Goal: Task Accomplishment & Management: Manage account settings

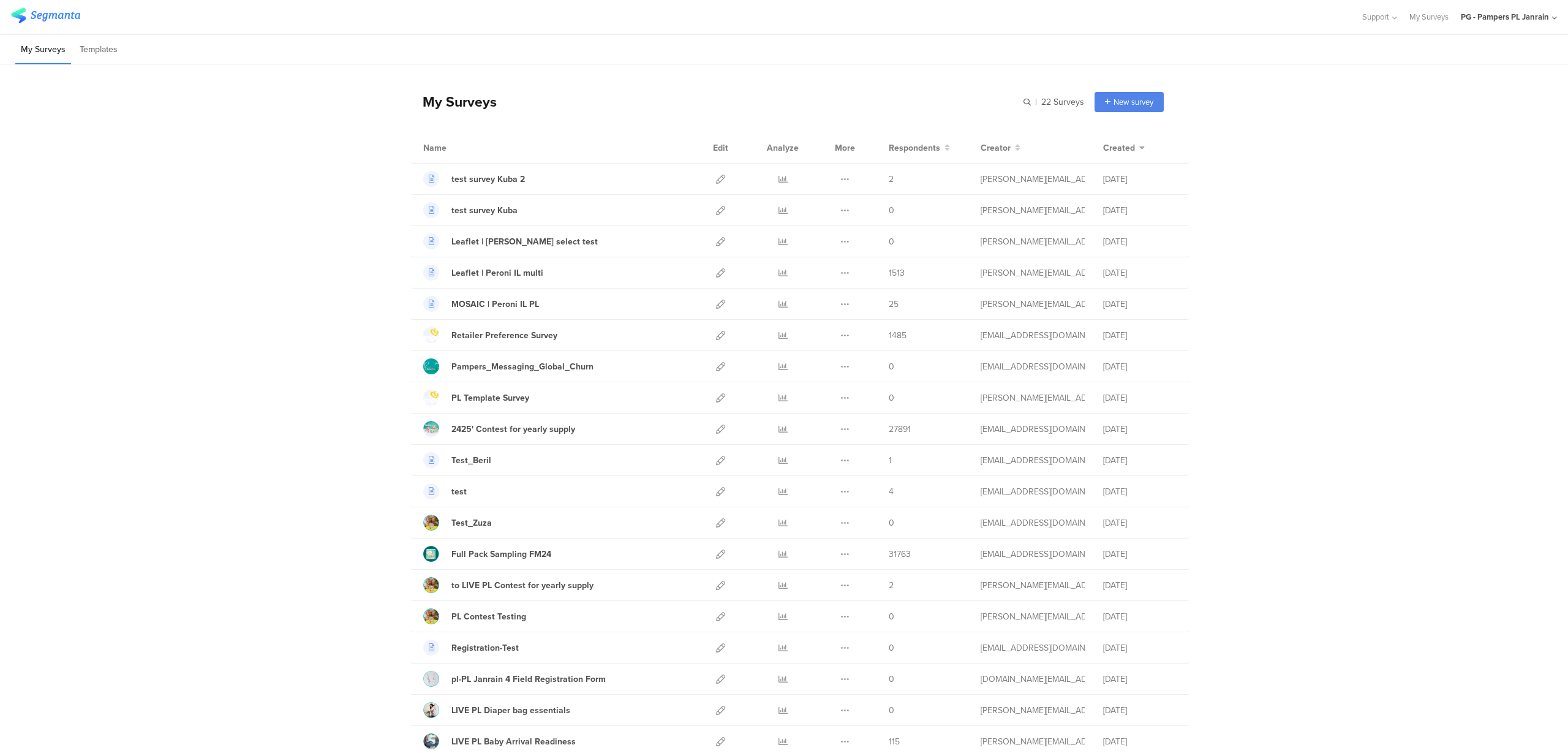
click at [1496, 21] on div "PG - Pampers PL Janrain" at bounding box center [1505, 17] width 89 height 11
click at [1456, 203] on div "PG - Pampers DE Janrain Member" at bounding box center [1483, 211] width 168 height 26
click at [1513, 15] on div "PG - Pampers PL Janrain" at bounding box center [1505, 17] width 89 height 11
click at [1463, 210] on span "PG - Pampers DE Janrain" at bounding box center [1458, 211] width 86 height 11
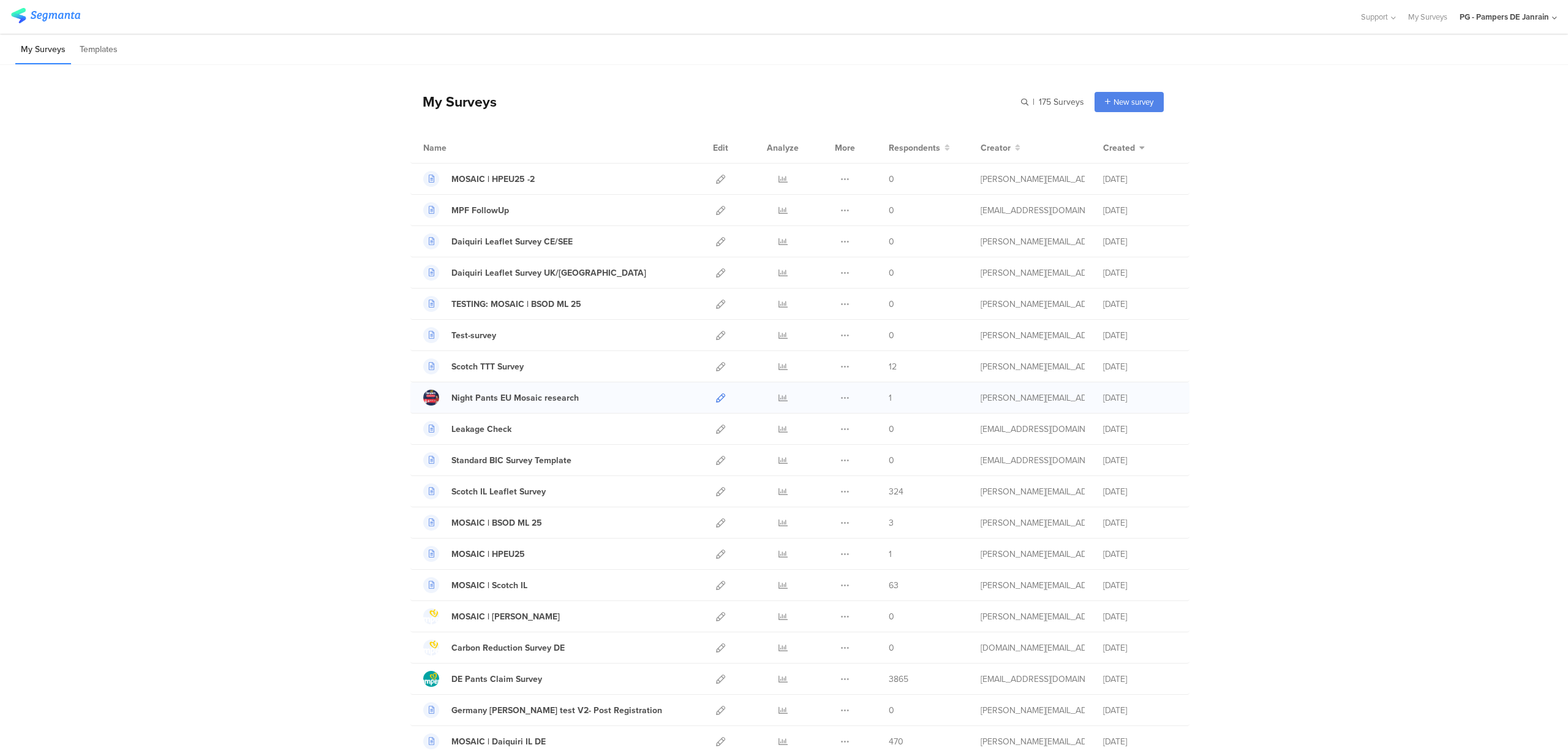
click at [716, 396] on icon at bounding box center [720, 397] width 9 height 9
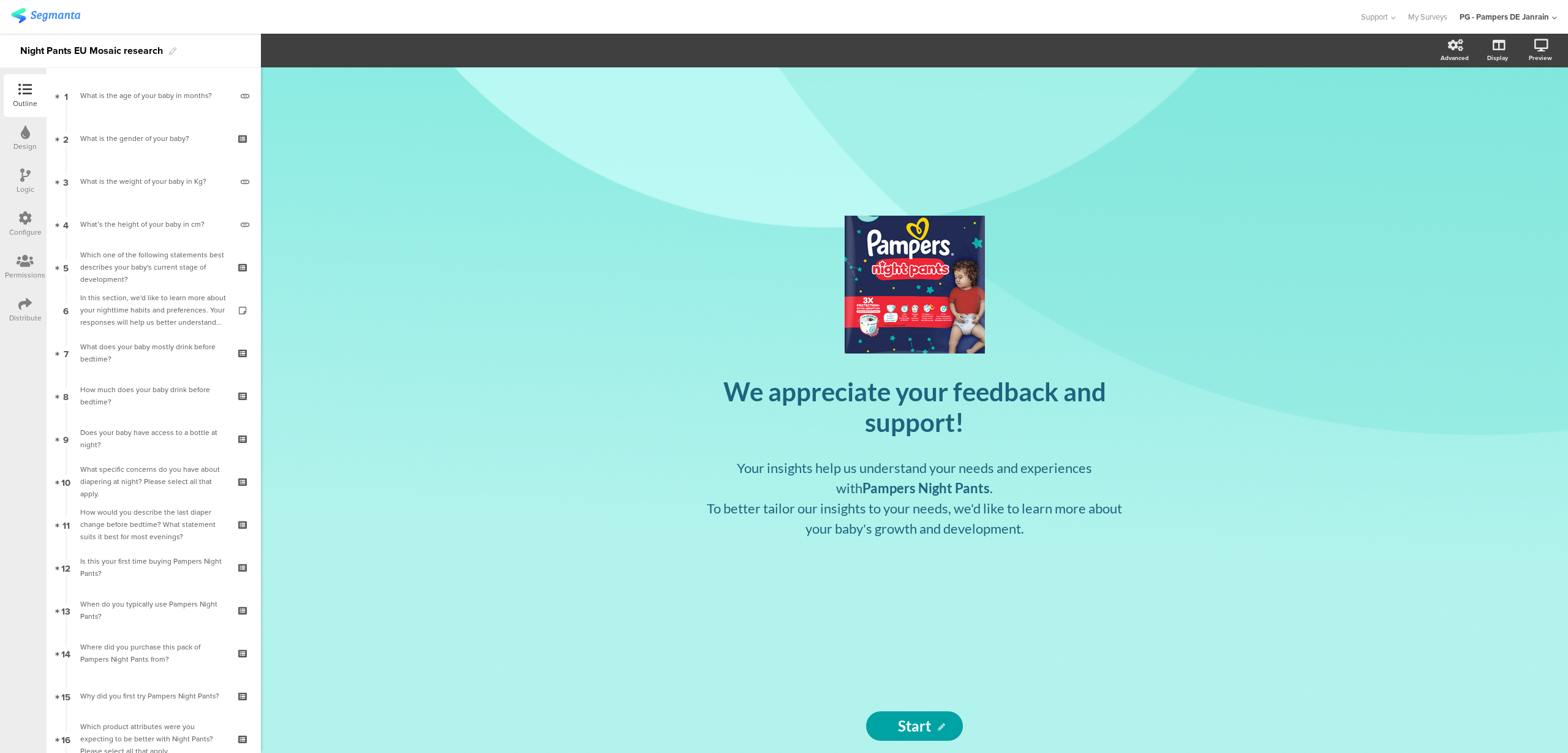
click at [21, 228] on div "Configure" at bounding box center [25, 232] width 32 height 11
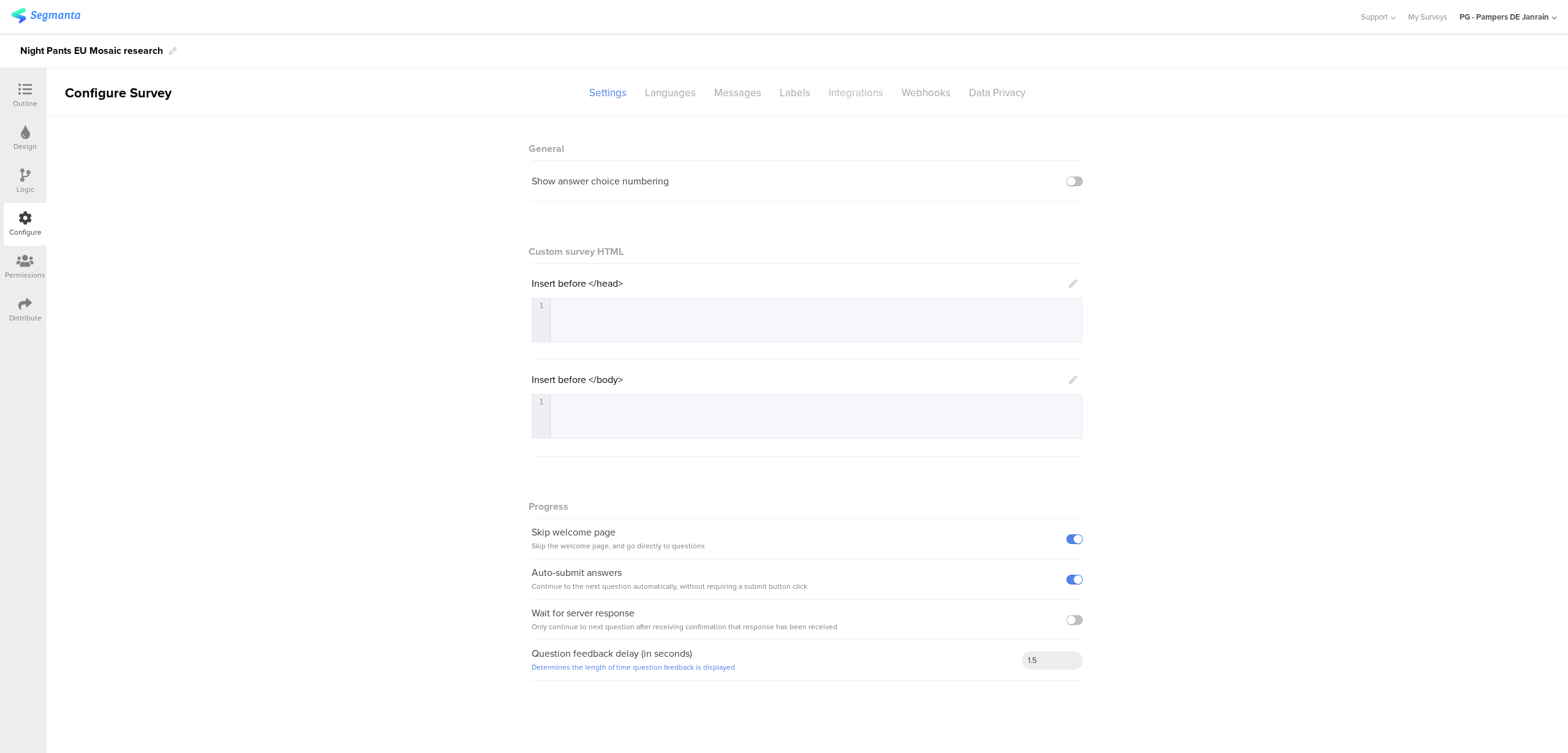
click at [852, 97] on div "Integrations" at bounding box center [856, 93] width 73 height 21
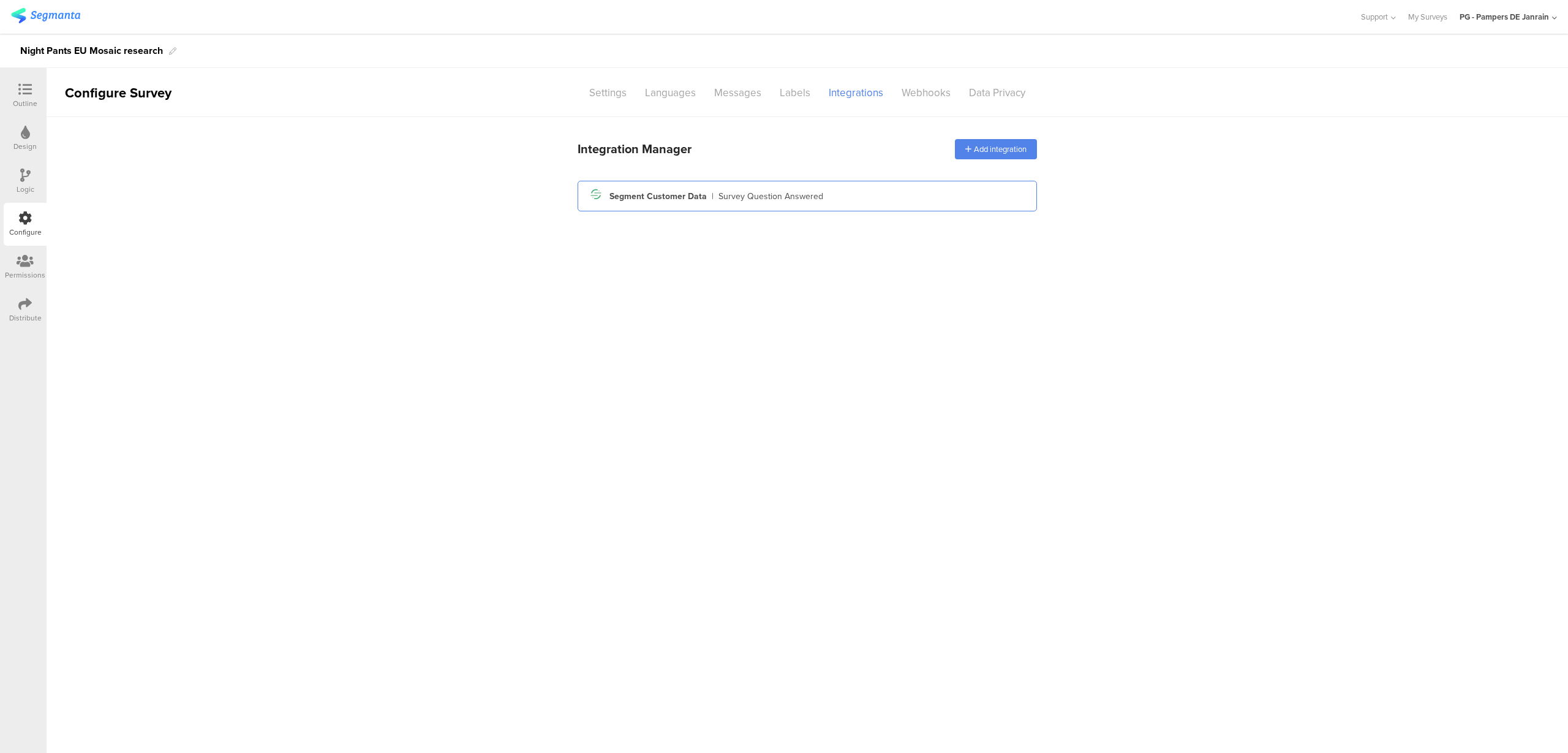
click at [687, 188] on div "Segment icon Created with Sketch. Segment Customer Data | Survey Question Answe…" at bounding box center [806, 197] width 439 height 21
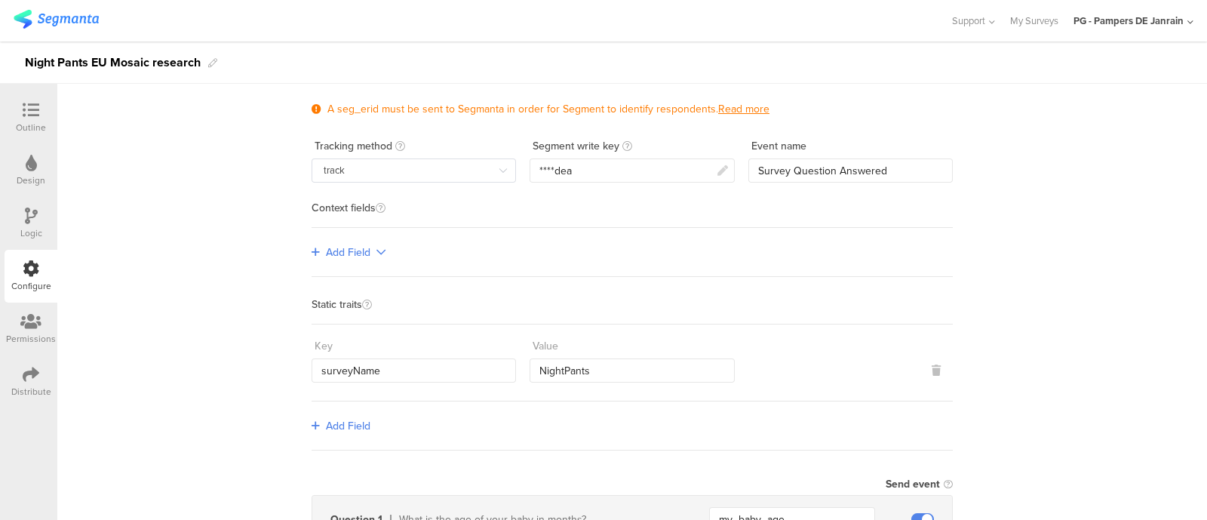
scroll to position [75, 0]
click at [692, 171] on div "****dea" at bounding box center [631, 170] width 204 height 24
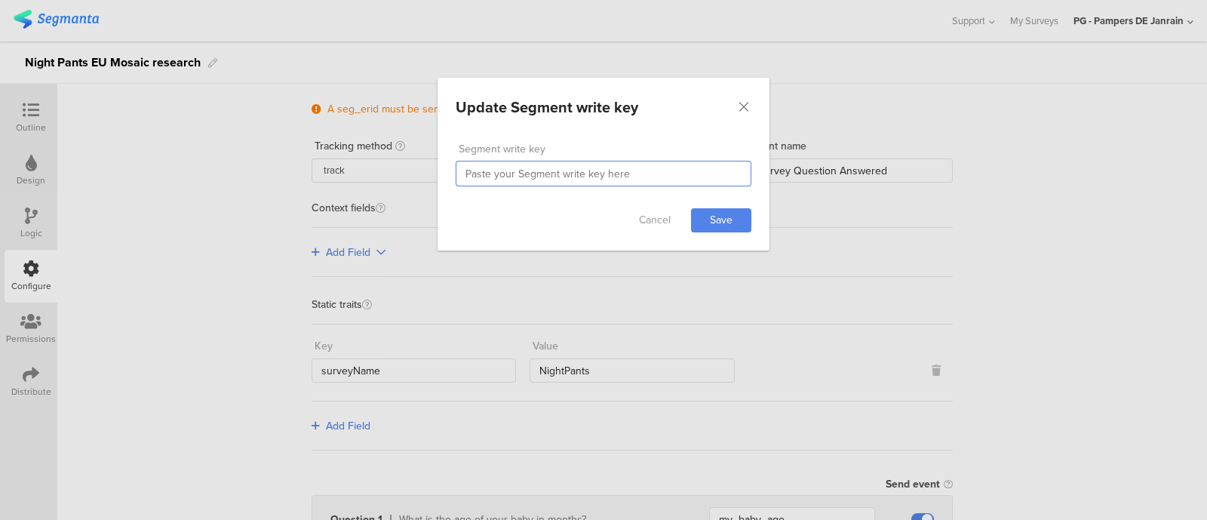
drag, startPoint x: 609, startPoint y: 183, endPoint x: 612, endPoint y: 175, distance: 7.9
click at [609, 179] on input "dialog" at bounding box center [604, 174] width 296 height 26
paste input "sKfzy3Kb9BKU3KRs2BhgEwLxRgn1sOZc"
type input "sKfzy3Kb9BKU3KRs2BhgEwLxRgn1sOZc"
click at [712, 219] on link "Save" at bounding box center [721, 220] width 60 height 24
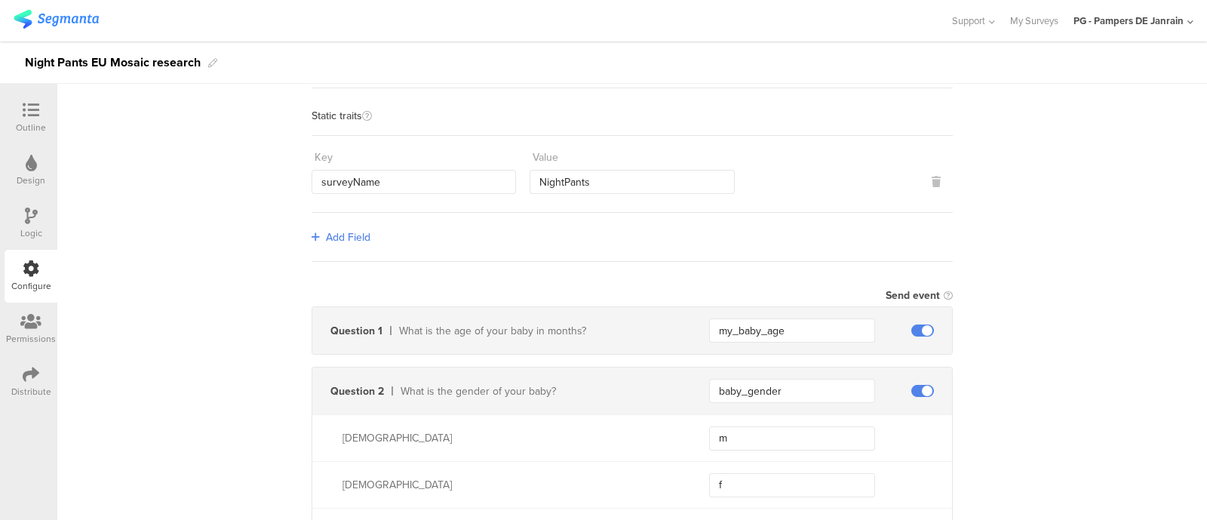
scroll to position [452, 0]
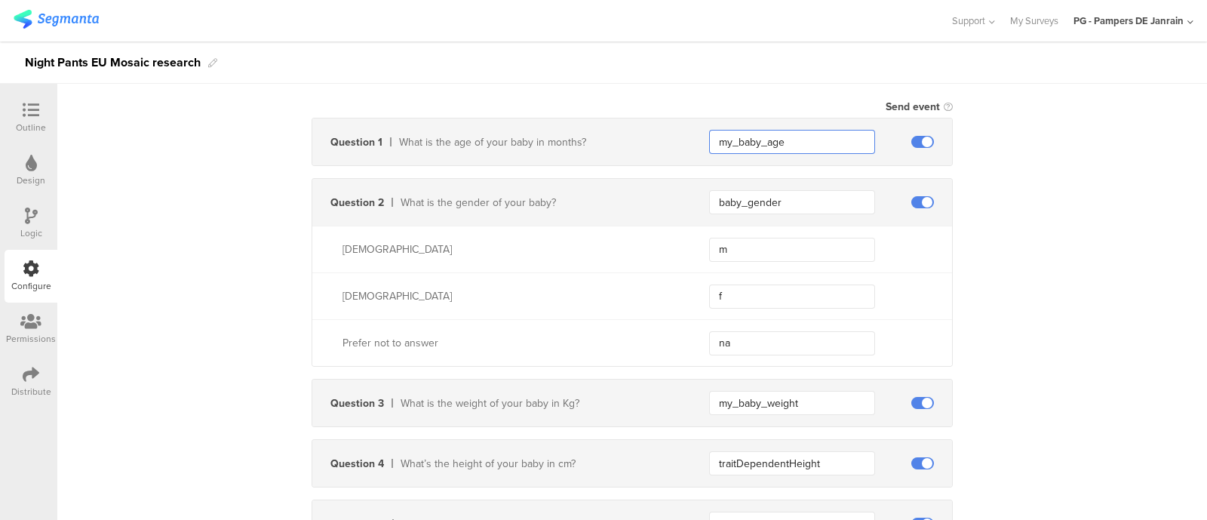
click at [817, 137] on input "my_baby_age" at bounding box center [792, 142] width 166 height 24
type input "baby_age"
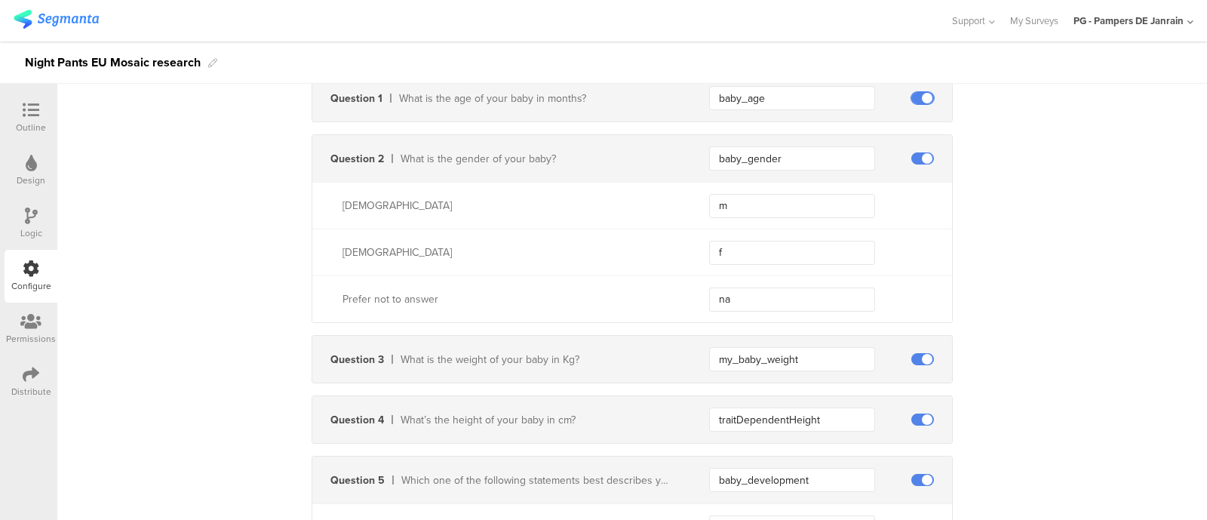
scroll to position [497, 0]
click at [735, 357] on input "my_baby_weight" at bounding box center [792, 357] width 166 height 24
type input "baby_weight"
click at [841, 413] on input "traitDependentHeight" at bounding box center [792, 418] width 166 height 24
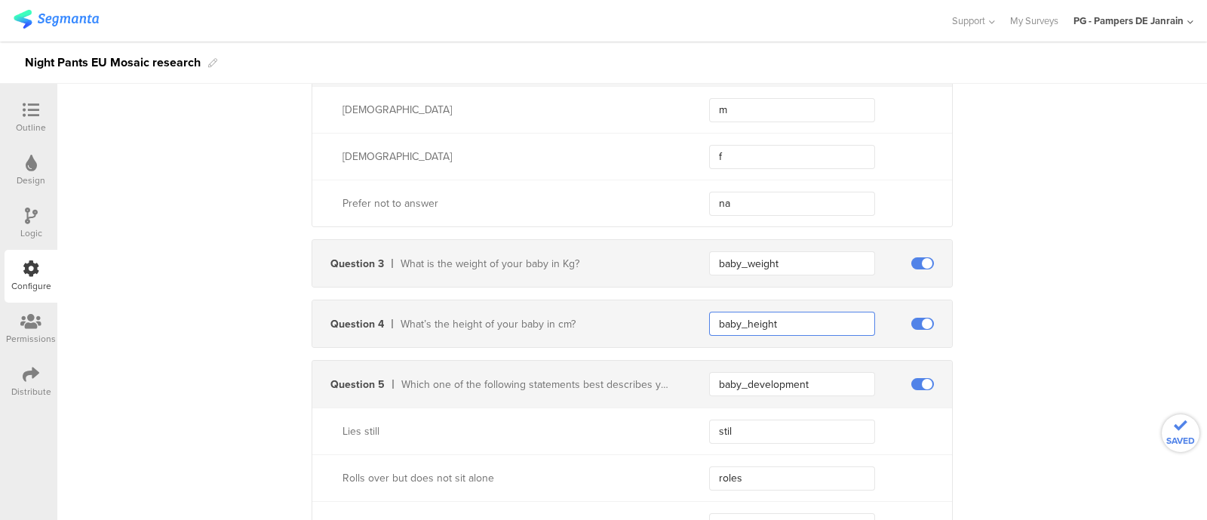
scroll to position [593, 0]
type input "baby_height"
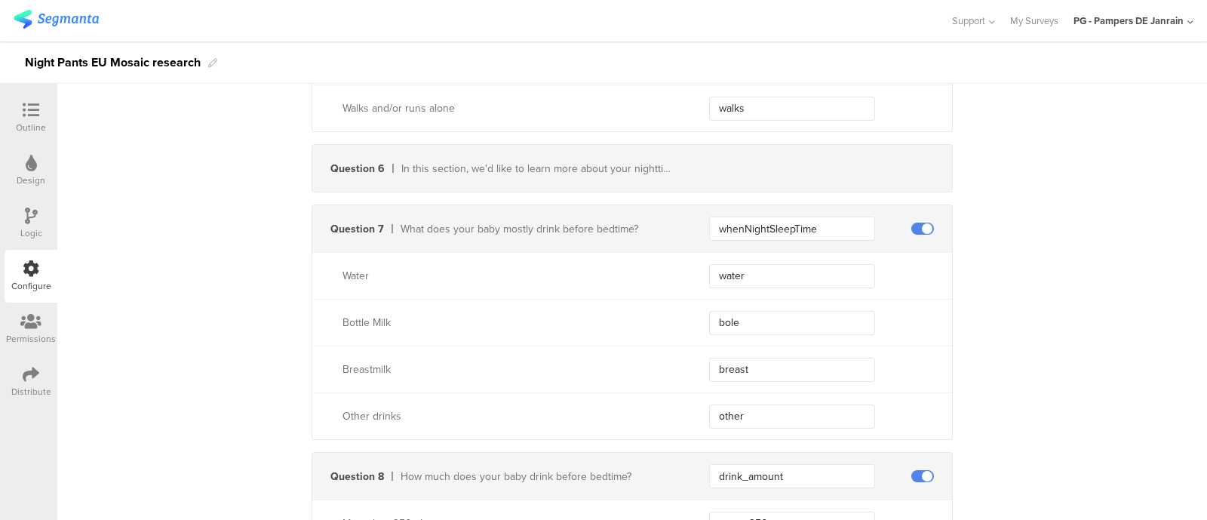
scroll to position [1149, 0]
click at [812, 228] on input "whenNightSleepTime" at bounding box center [792, 227] width 166 height 24
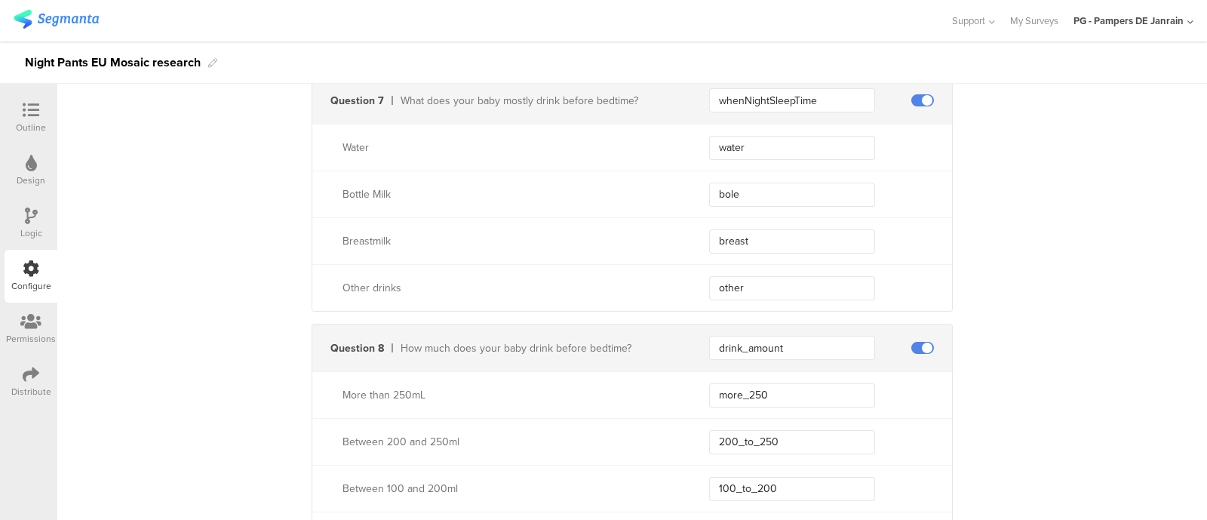
scroll to position [1278, 0]
click at [830, 344] on input "drink_amount" at bounding box center [792, 346] width 166 height 24
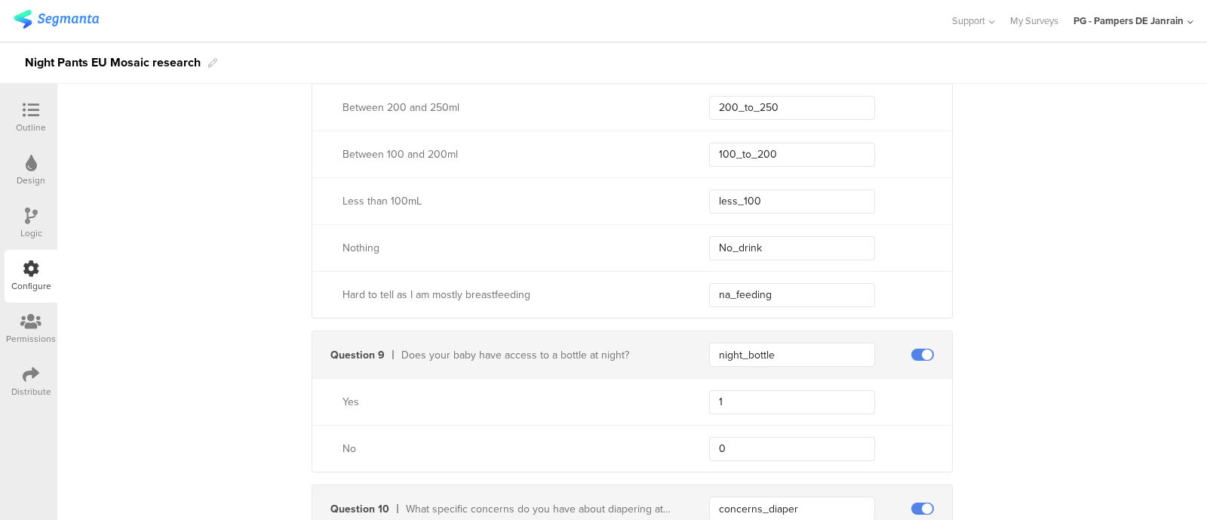
scroll to position [1642, 0]
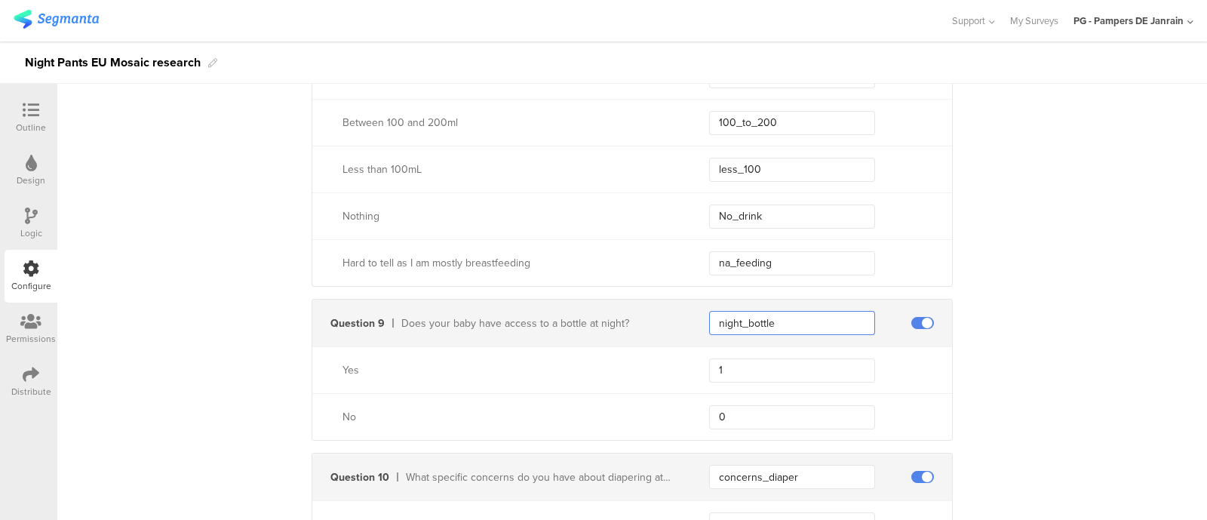
click at [772, 320] on input "night_bottle" at bounding box center [792, 323] width 166 height 24
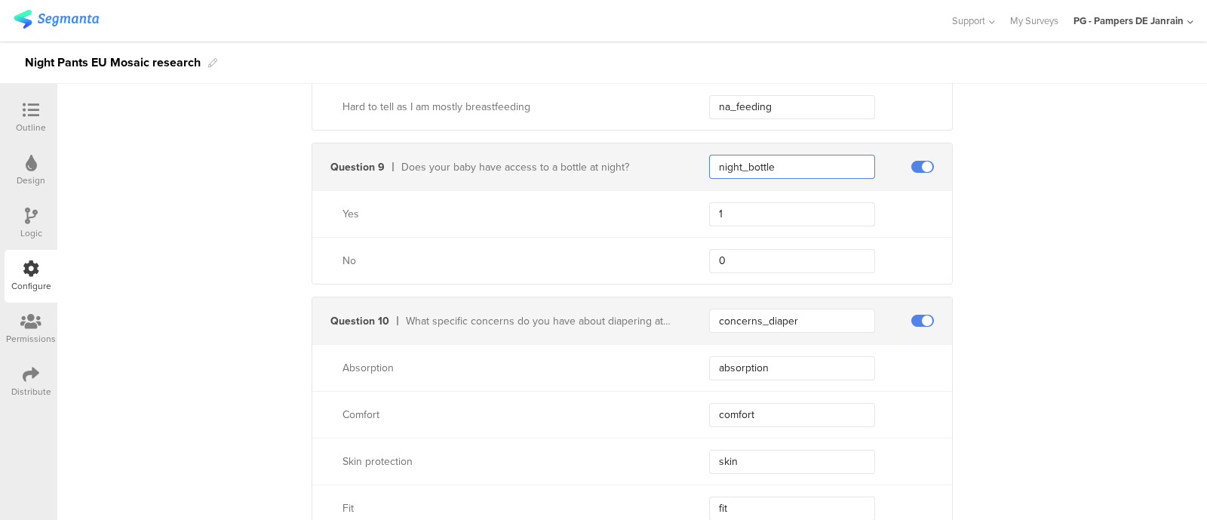
scroll to position [1799, 0]
click at [803, 319] on input "concerns_diaper" at bounding box center [792, 320] width 166 height 24
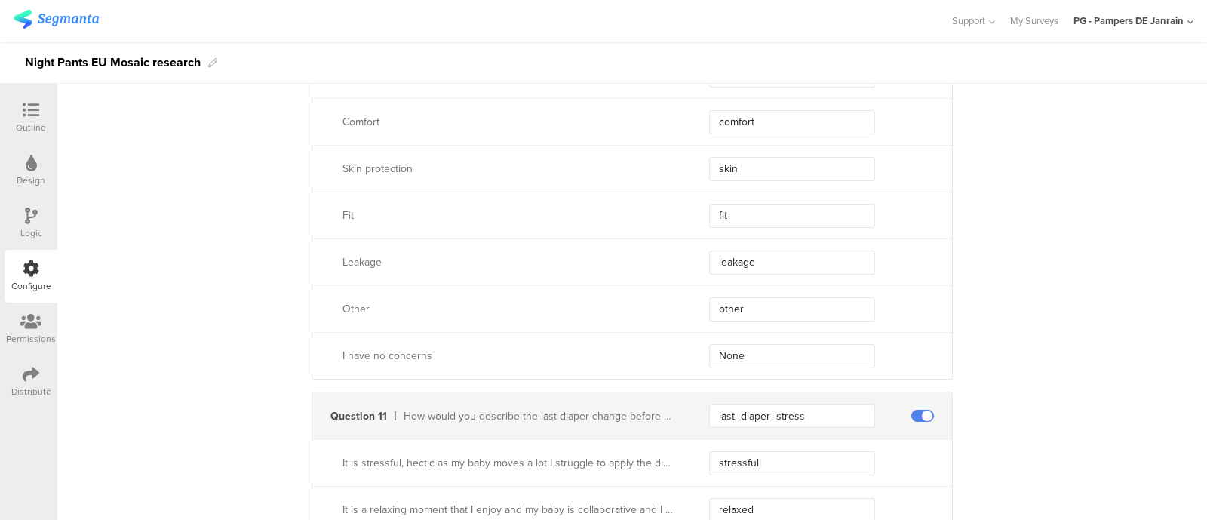
scroll to position [2149, 0]
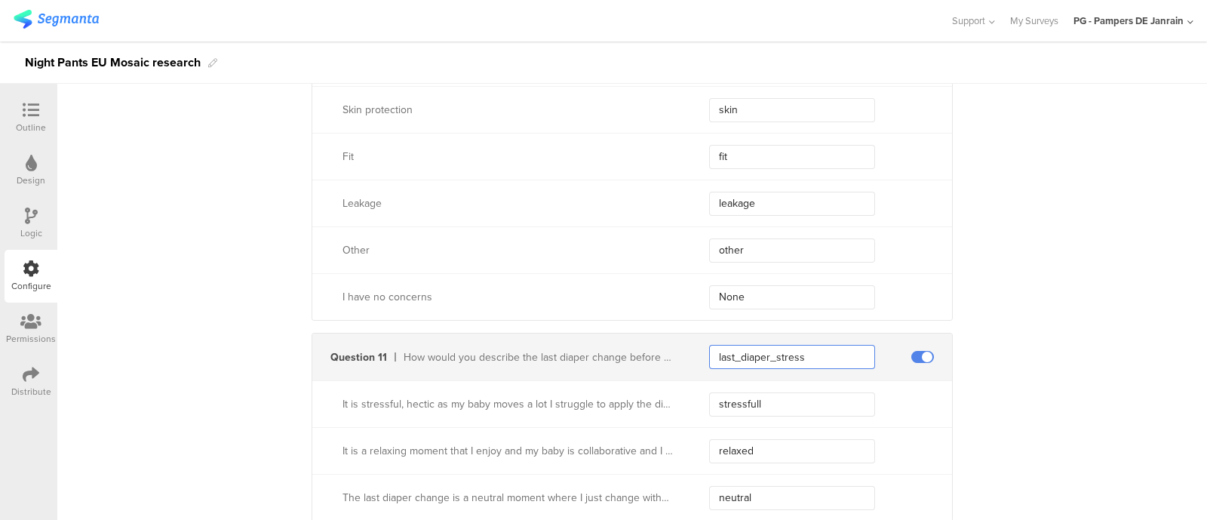
click at [812, 345] on input "last_diaper_stress" at bounding box center [792, 357] width 166 height 24
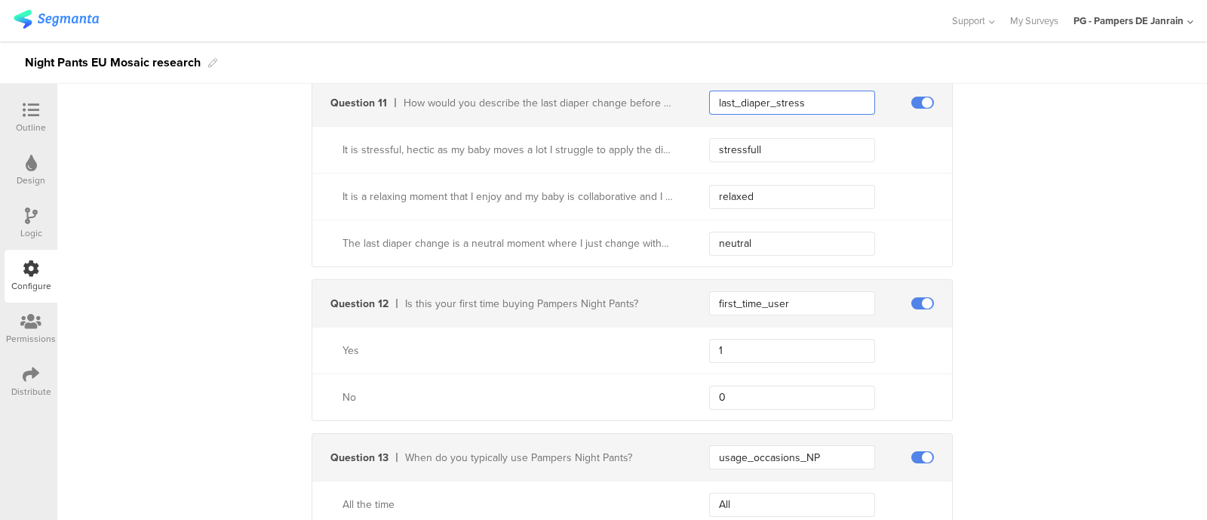
scroll to position [2401, 0]
click at [796, 299] on input "first_time_user" at bounding box center [792, 305] width 166 height 24
click at [832, 457] on input "usage_occasions_NP" at bounding box center [792, 459] width 166 height 24
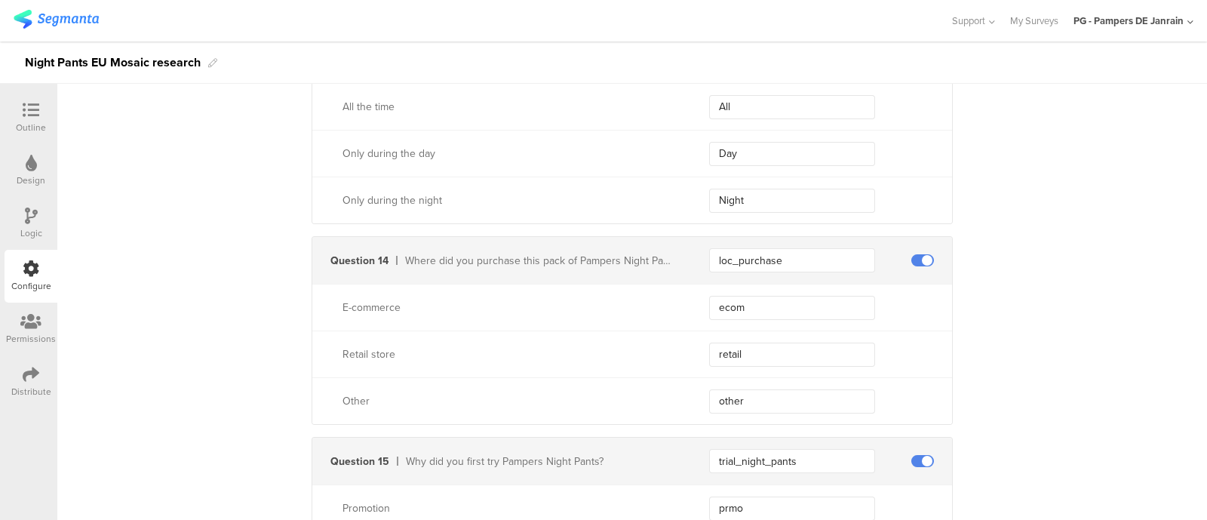
scroll to position [2801, 0]
click at [812, 248] on input "loc_purchase" at bounding box center [792, 260] width 166 height 24
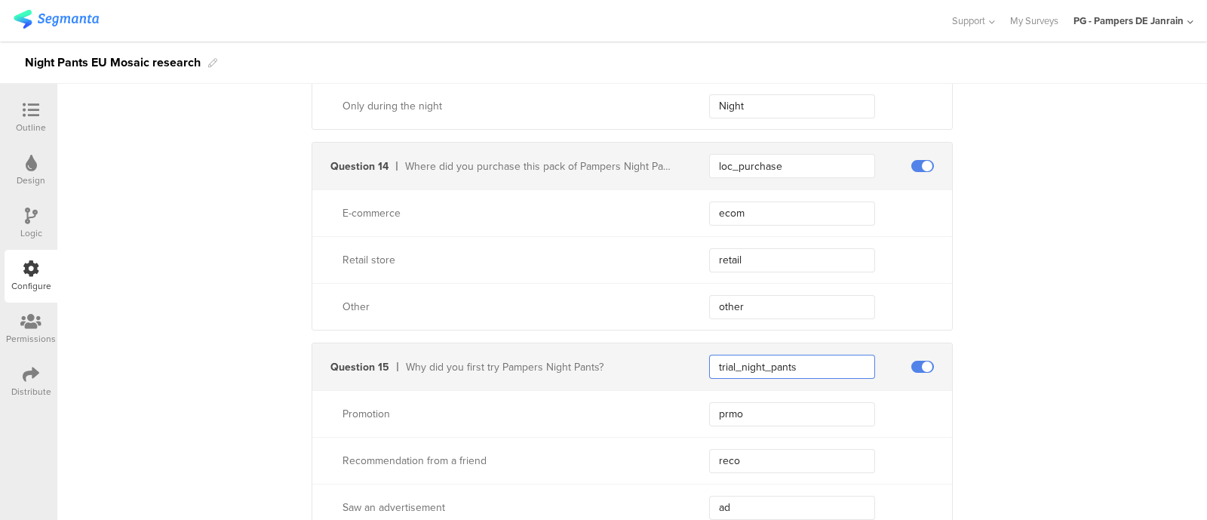
click at [798, 356] on input "trial_night_pants" at bounding box center [792, 366] width 166 height 24
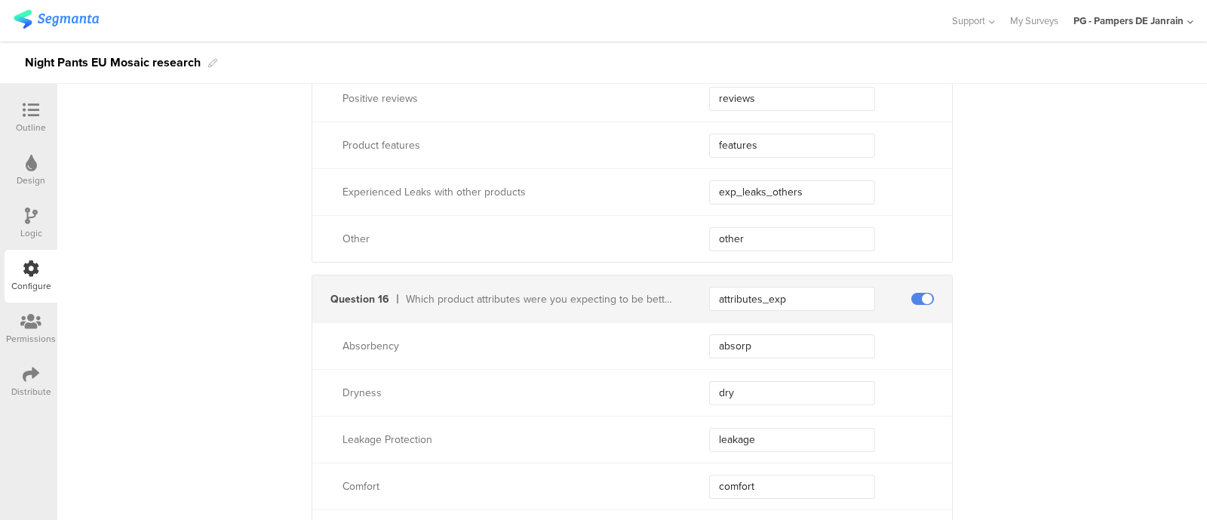
scroll to position [3446, 0]
click at [800, 287] on input "attributes_exp" at bounding box center [792, 297] width 166 height 24
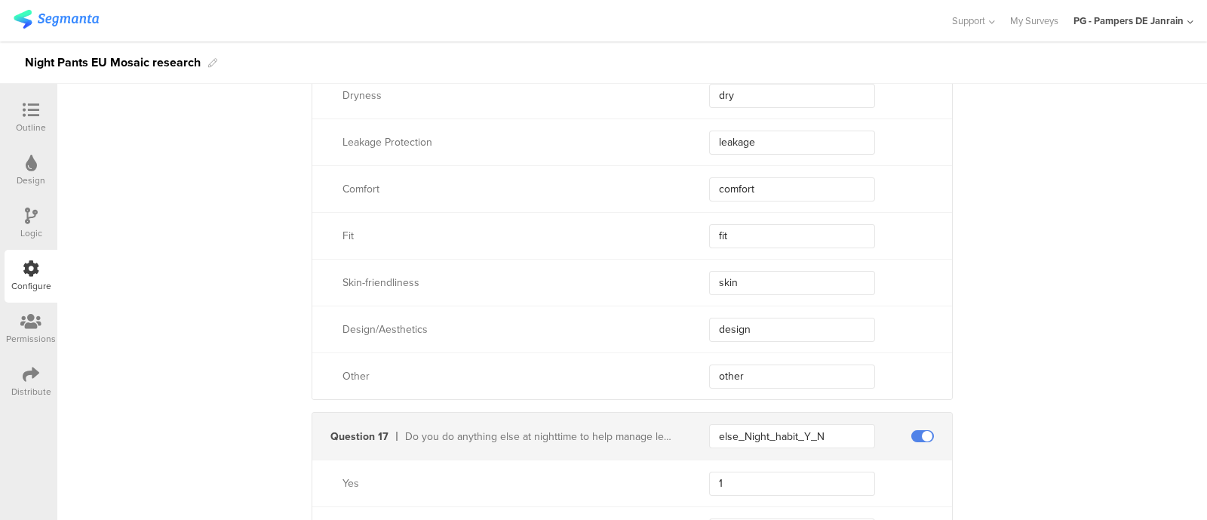
scroll to position [3804, 0]
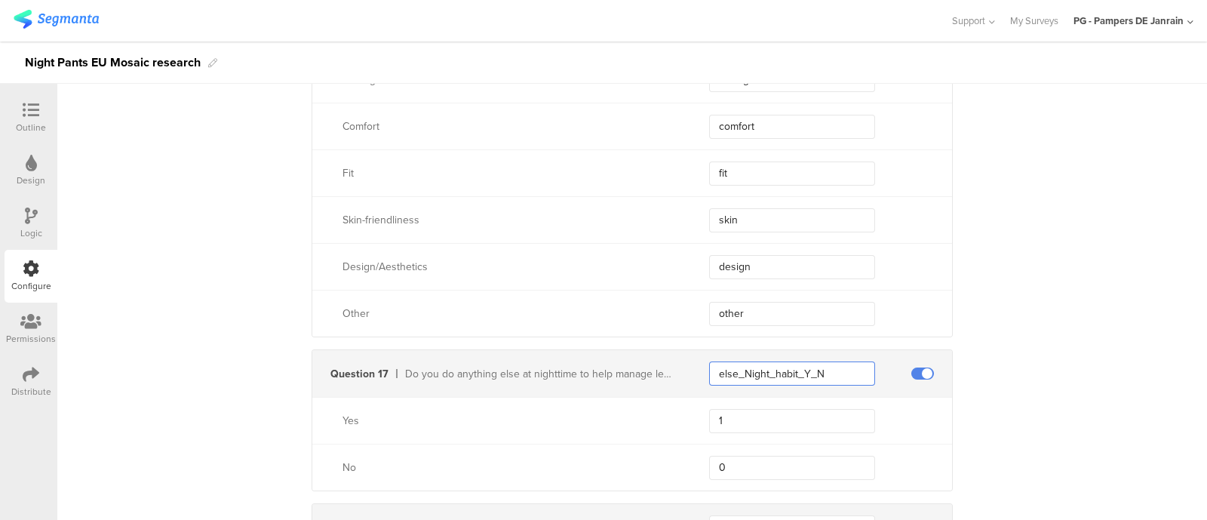
click at [826, 371] on input "else_Night_habit_Y_N" at bounding box center [792, 373] width 166 height 24
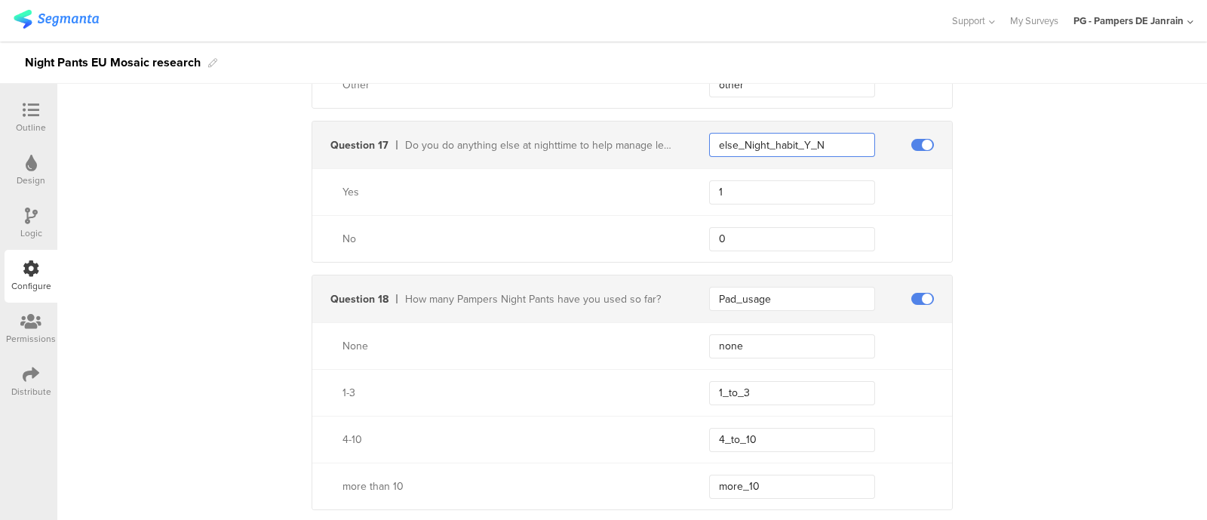
scroll to position [4040, 0]
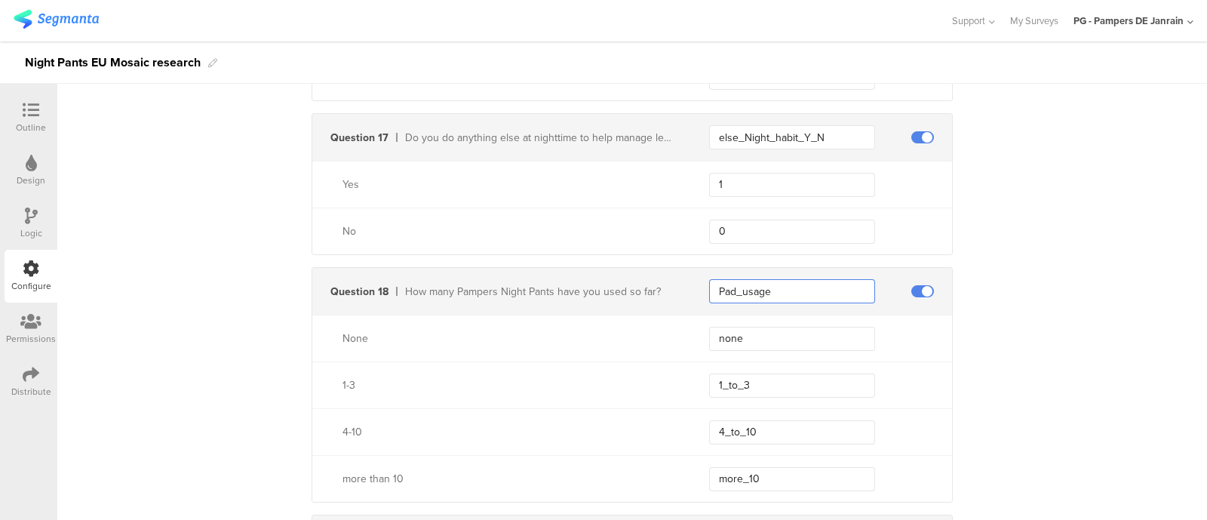
click at [771, 291] on input "Pad_usage" at bounding box center [792, 291] width 166 height 24
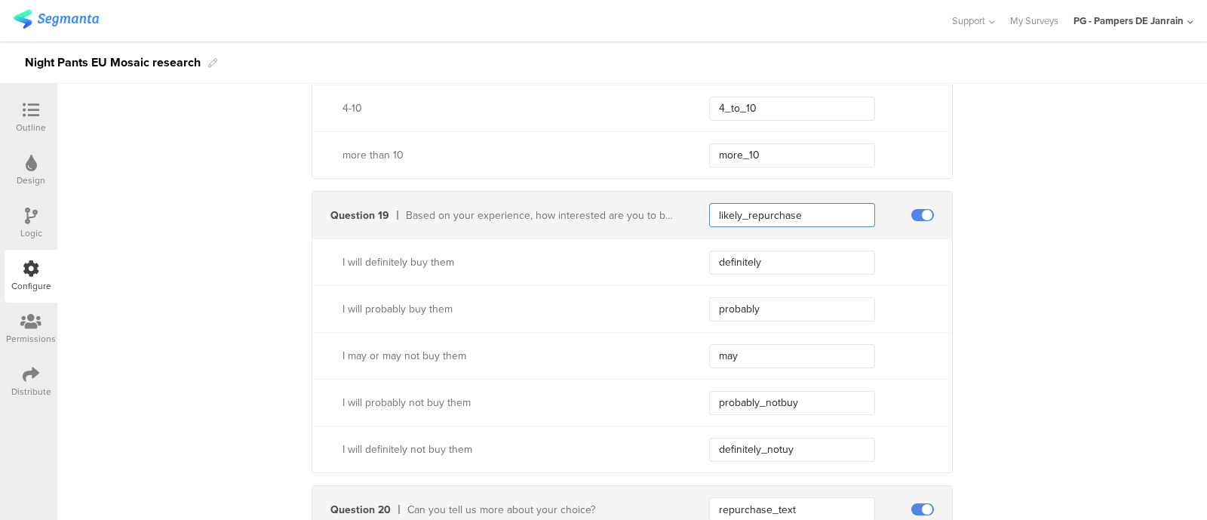
click at [830, 203] on input "likely_repurchase" at bounding box center [792, 215] width 166 height 24
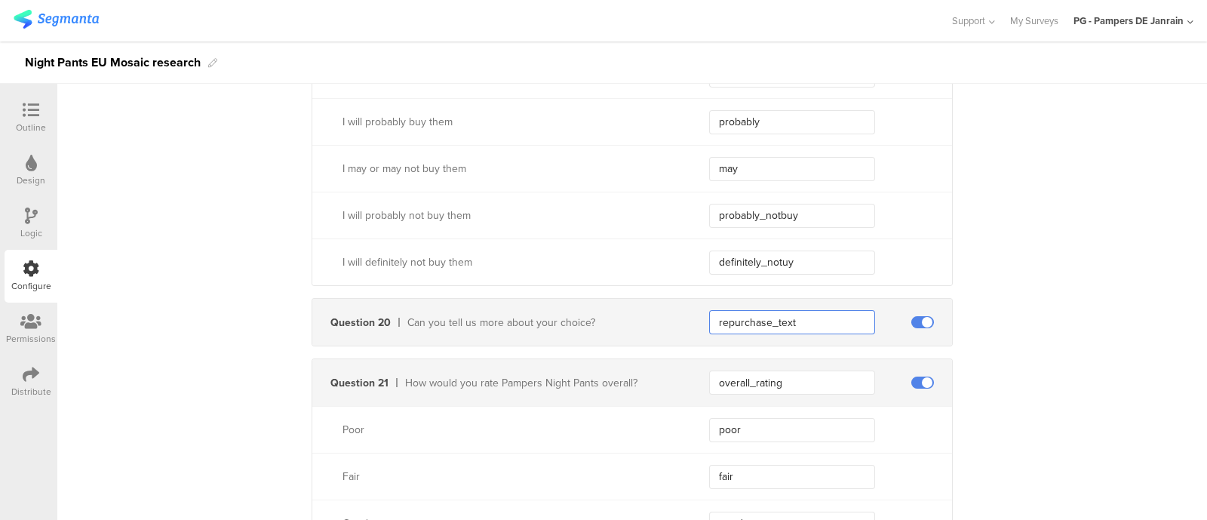
click at [808, 319] on input "repurchase_text" at bounding box center [792, 322] width 166 height 24
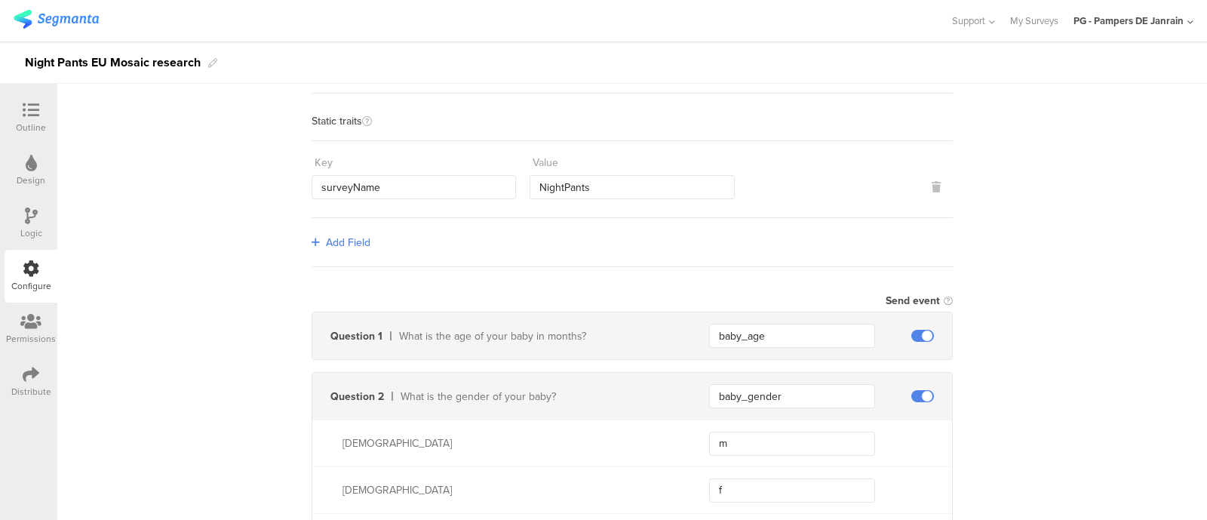
scroll to position [283, 0]
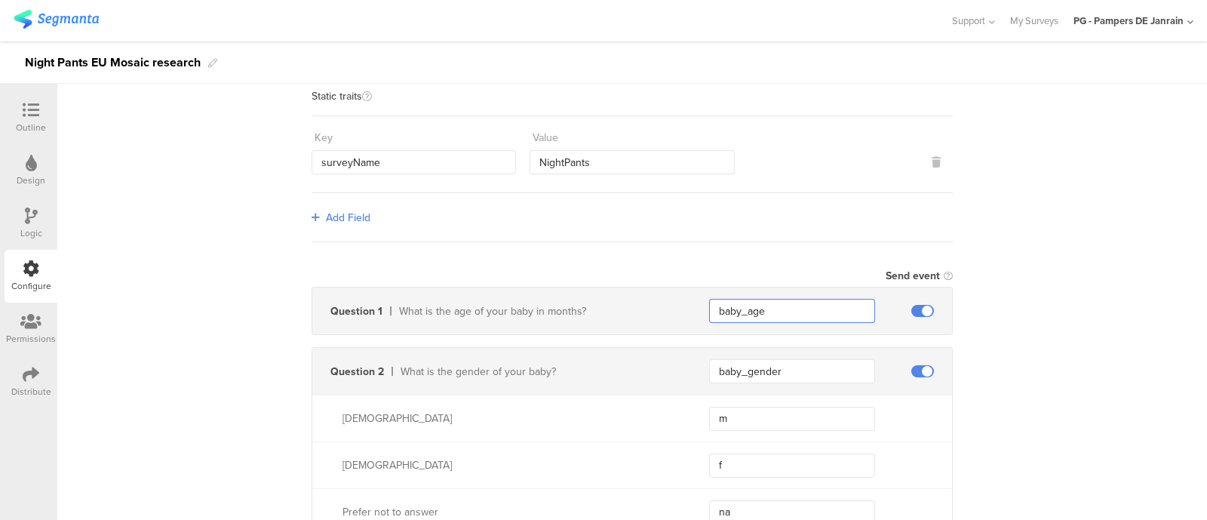
drag, startPoint x: 783, startPoint y: 318, endPoint x: 677, endPoint y: 303, distance: 106.7
click at [685, 305] on div "Question 1 What is the age of your baby in months? baby_age" at bounding box center [632, 310] width 640 height 47
paste input "months"
type input "baby_months"
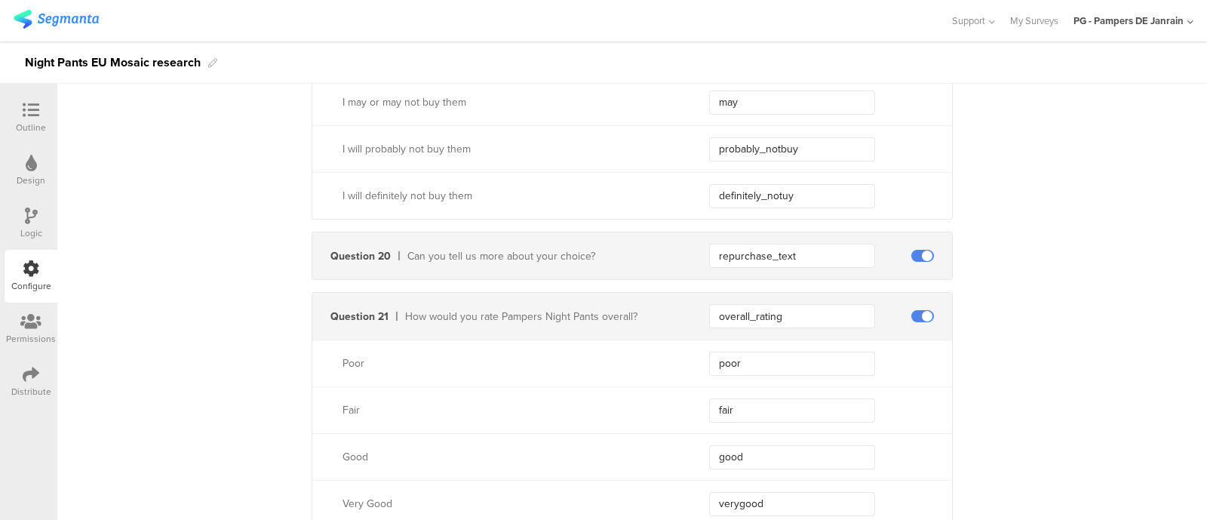
scroll to position [4619, 0]
drag, startPoint x: 793, startPoint y: 252, endPoint x: 653, endPoint y: 240, distance: 140.8
click at [656, 243] on div "Question 20 Can you tell us more about your choice? repurchase_text" at bounding box center [632, 253] width 640 height 47
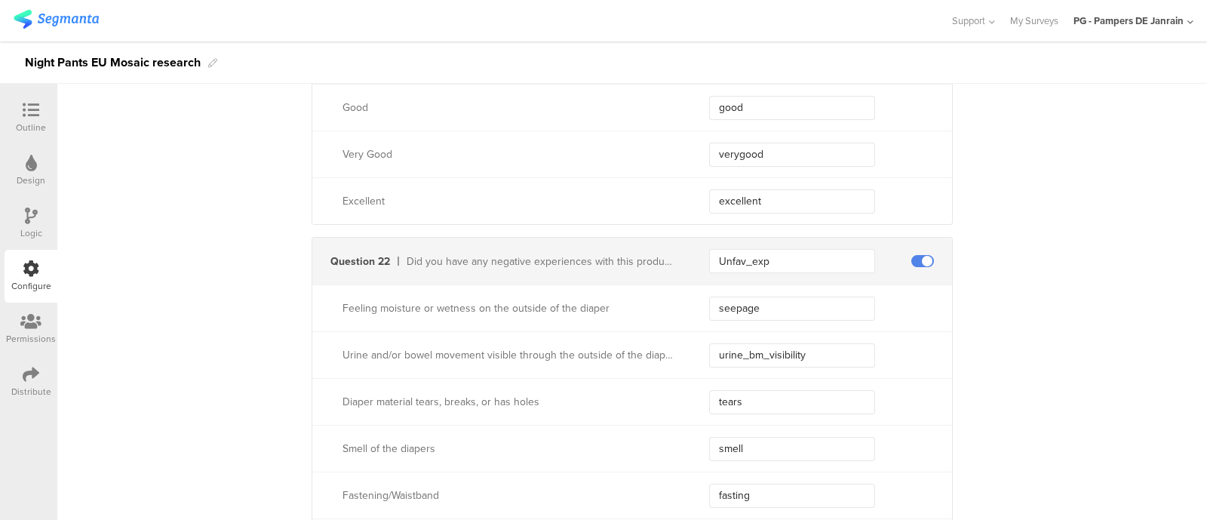
scroll to position [4995, 0]
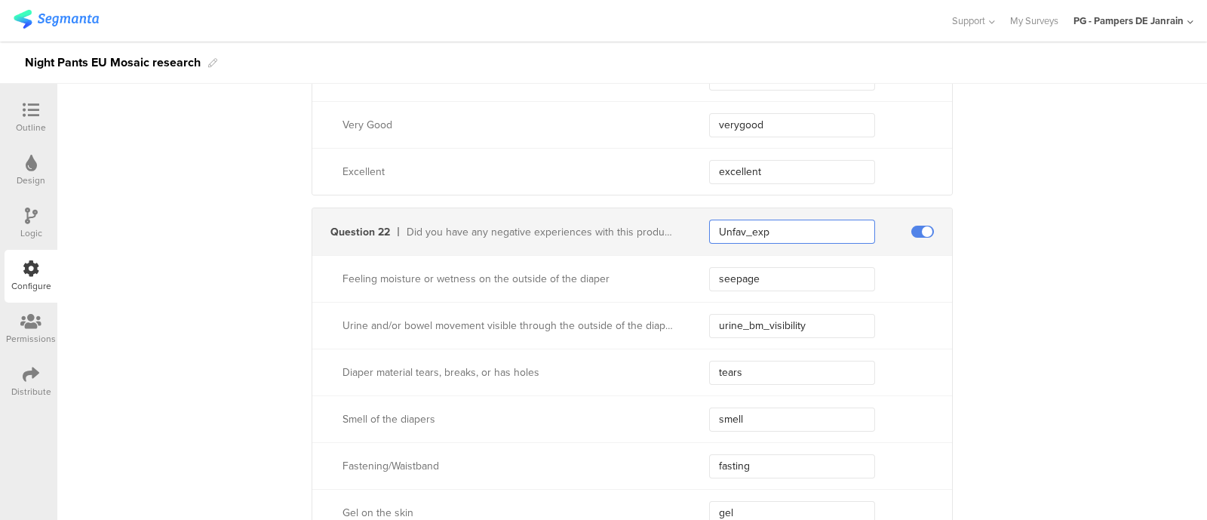
drag, startPoint x: 786, startPoint y: 225, endPoint x: 636, endPoint y: 205, distance: 151.4
click at [636, 208] on div "Question 22 Did you have any negative experiences with this product? Unfav_exp" at bounding box center [632, 231] width 640 height 47
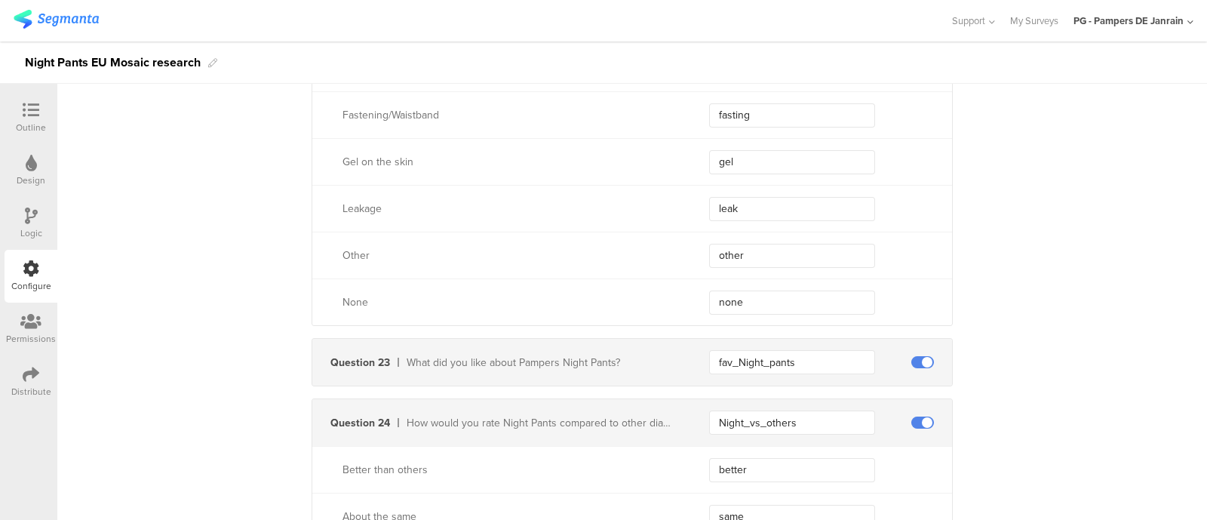
scroll to position [5467, 0]
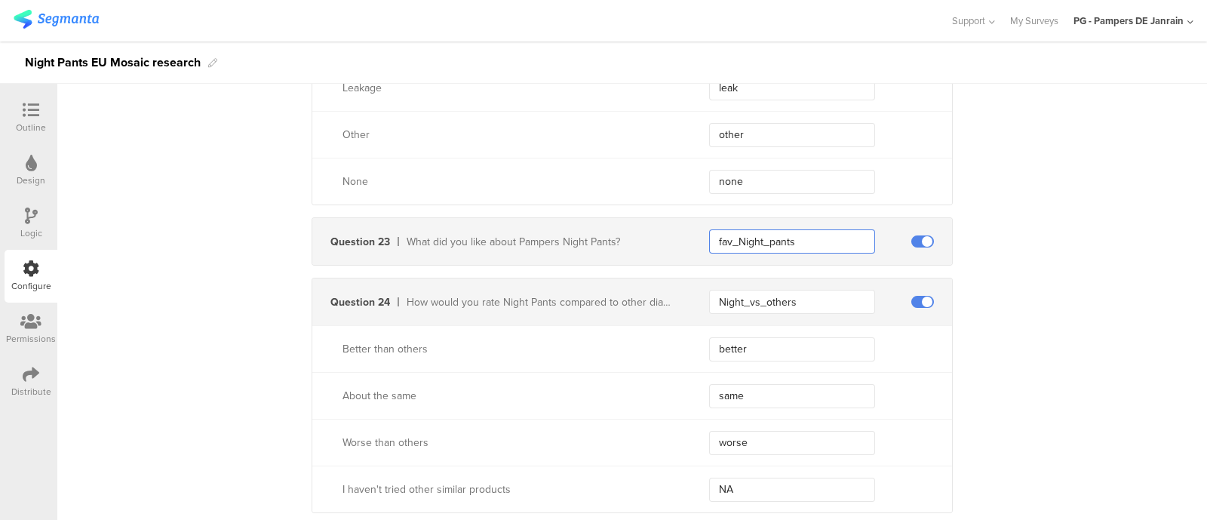
drag, startPoint x: 798, startPoint y: 230, endPoint x: 587, endPoint y: 219, distance: 211.4
click at [604, 220] on div "Question 23 What did you like about Pampers Night Pants? fav_Night_pants" at bounding box center [632, 241] width 640 height 47
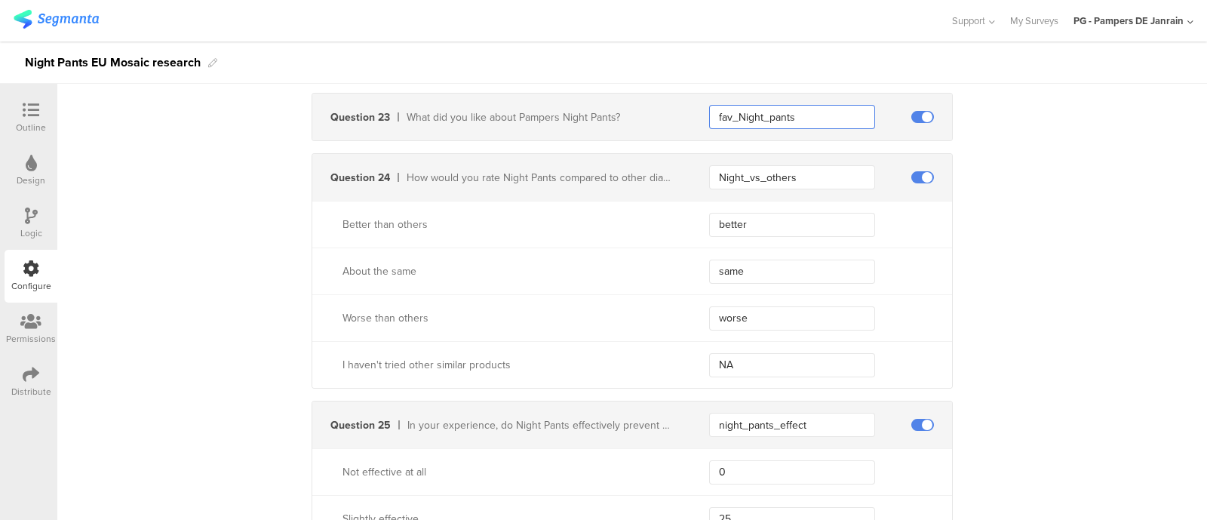
scroll to position [5561, 0]
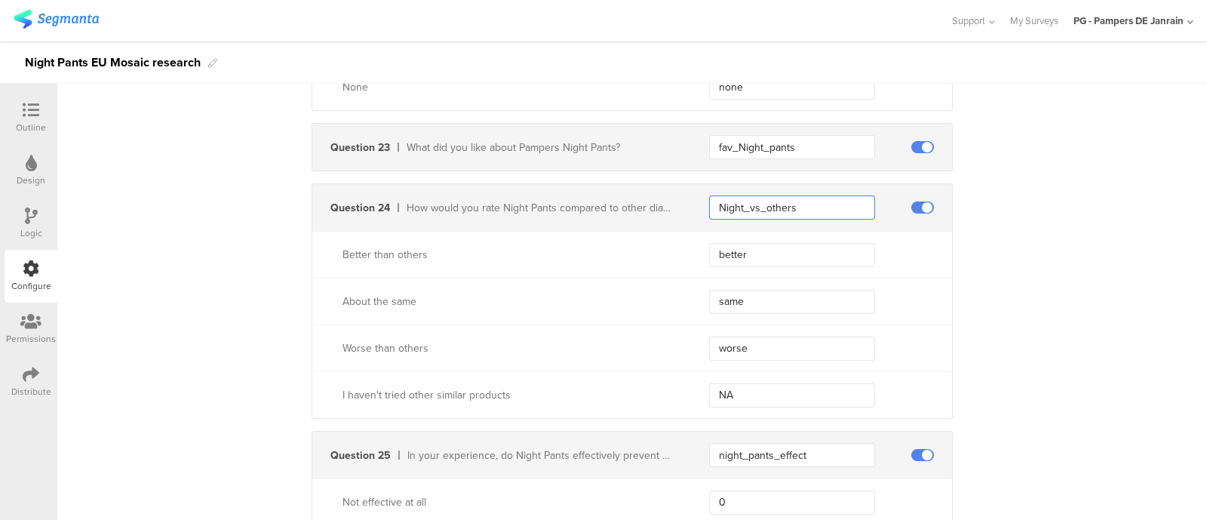
drag, startPoint x: 805, startPoint y: 201, endPoint x: 637, endPoint y: 192, distance: 167.7
click at [652, 193] on div "Question 24 How would you rate Night Pants compared to other diapering products…" at bounding box center [632, 207] width 640 height 47
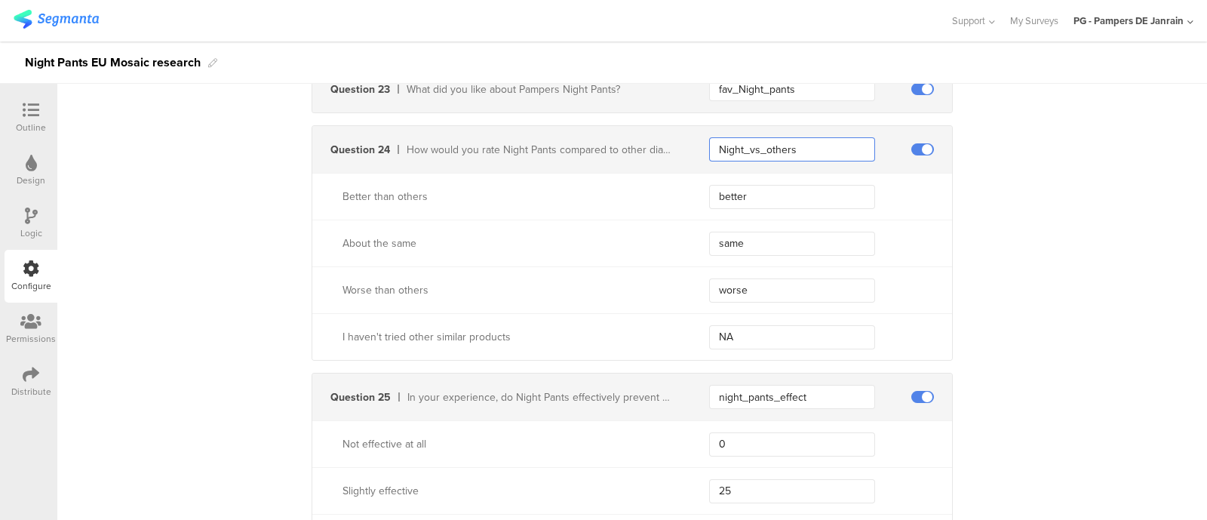
scroll to position [5844, 0]
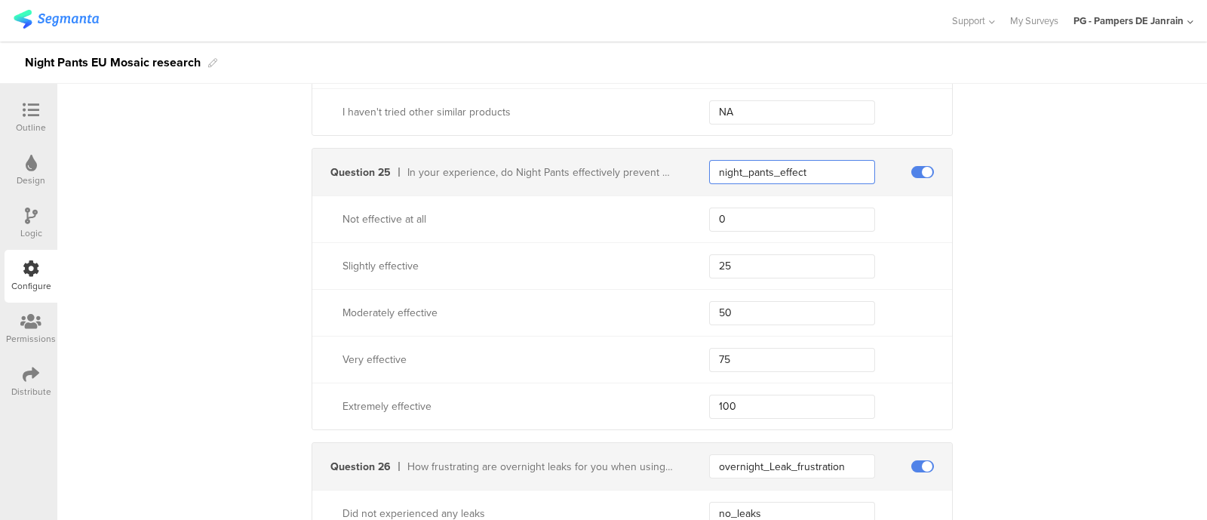
drag, startPoint x: 825, startPoint y: 162, endPoint x: 648, endPoint y: 146, distance: 177.9
click at [661, 149] on div "Question 25 In your experience, do Night Pants effectively prevent overnight le…" at bounding box center [632, 172] width 640 height 47
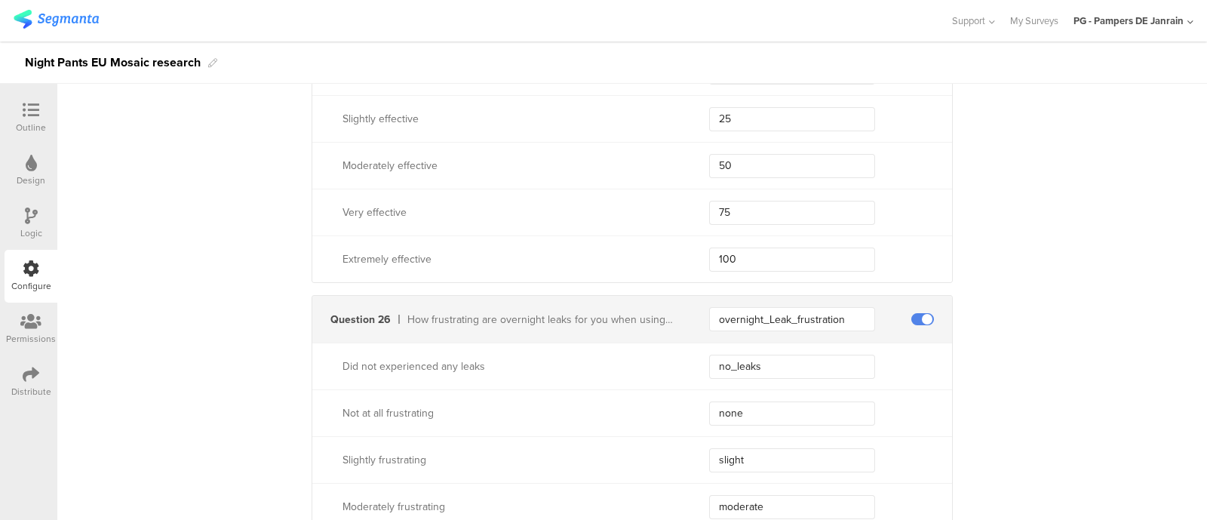
scroll to position [6032, 0]
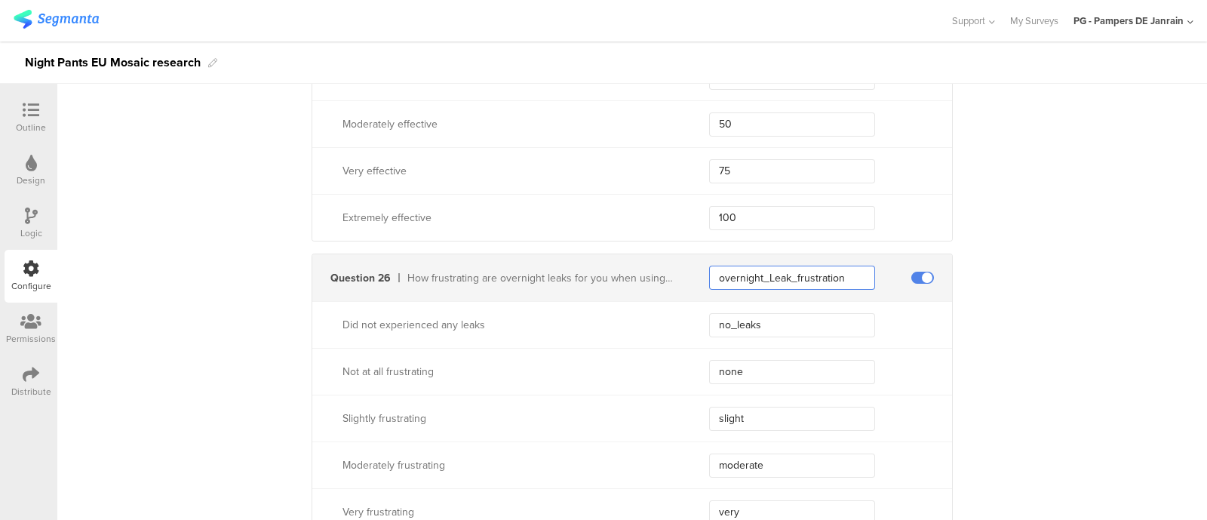
drag, startPoint x: 844, startPoint y: 269, endPoint x: 672, endPoint y: 263, distance: 172.1
click at [673, 264] on div "Question 26 How frustrating are overnight leaks for you when using Night Pants?…" at bounding box center [632, 277] width 640 height 47
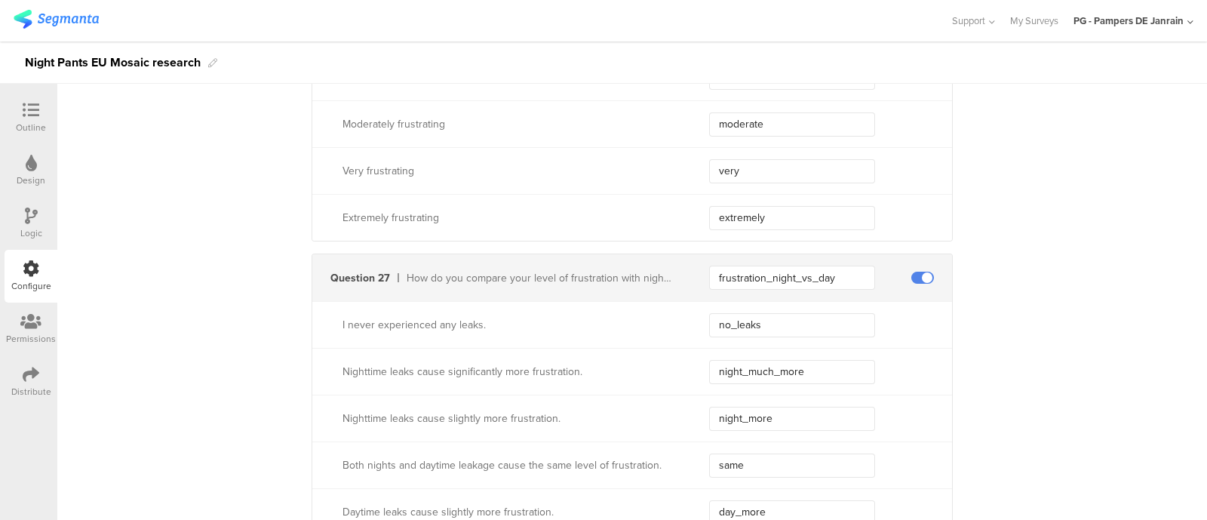
scroll to position [6410, 0]
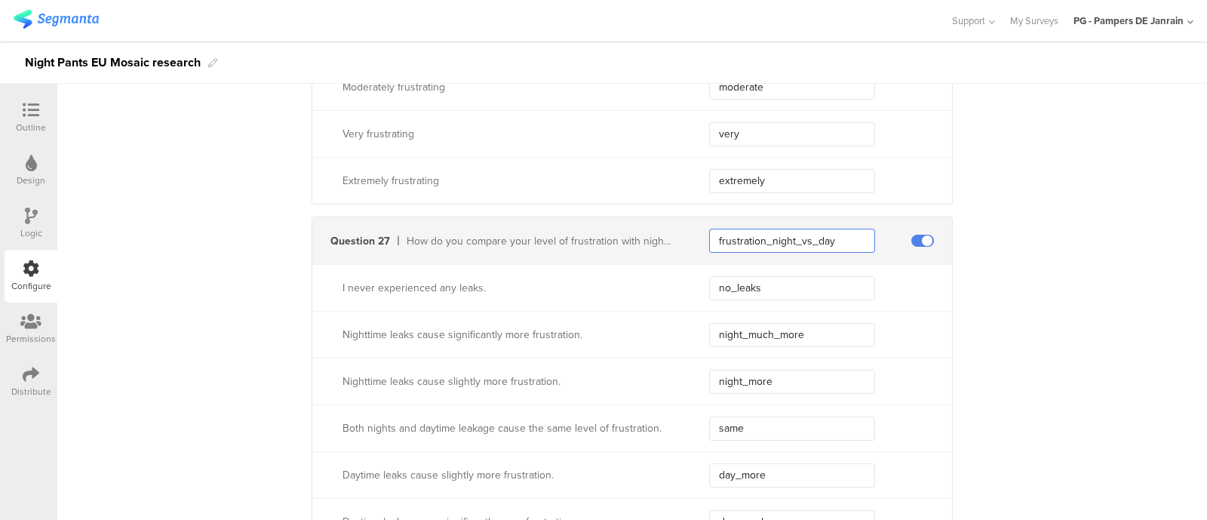
drag, startPoint x: 846, startPoint y: 229, endPoint x: 637, endPoint y: 226, distance: 208.9
click at [637, 226] on div "Question 27 How do you compare your level of frustration with nighttime leaks v…" at bounding box center [632, 240] width 640 height 47
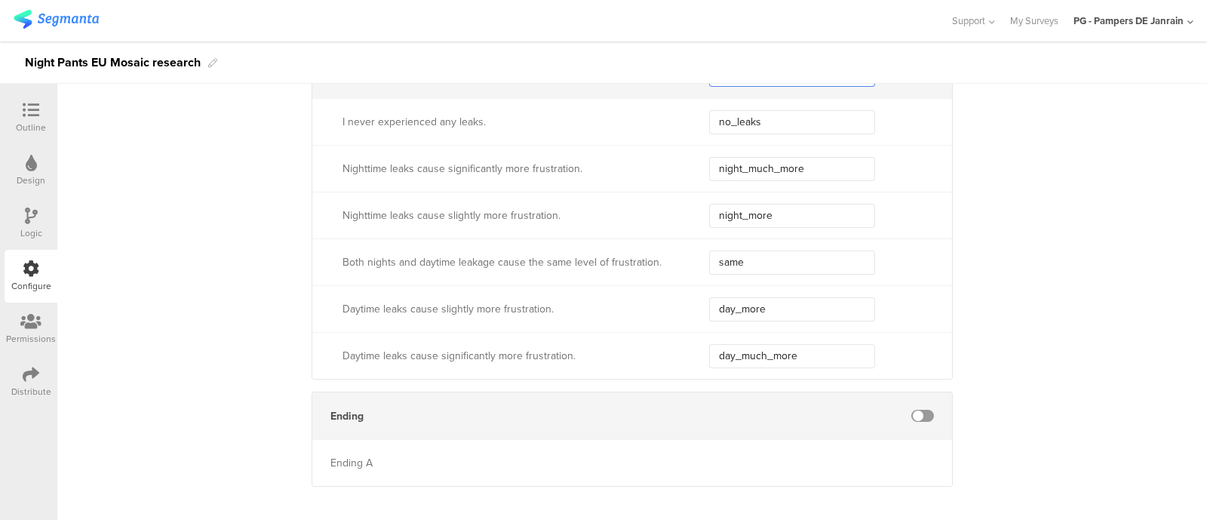
scroll to position [6584, 0]
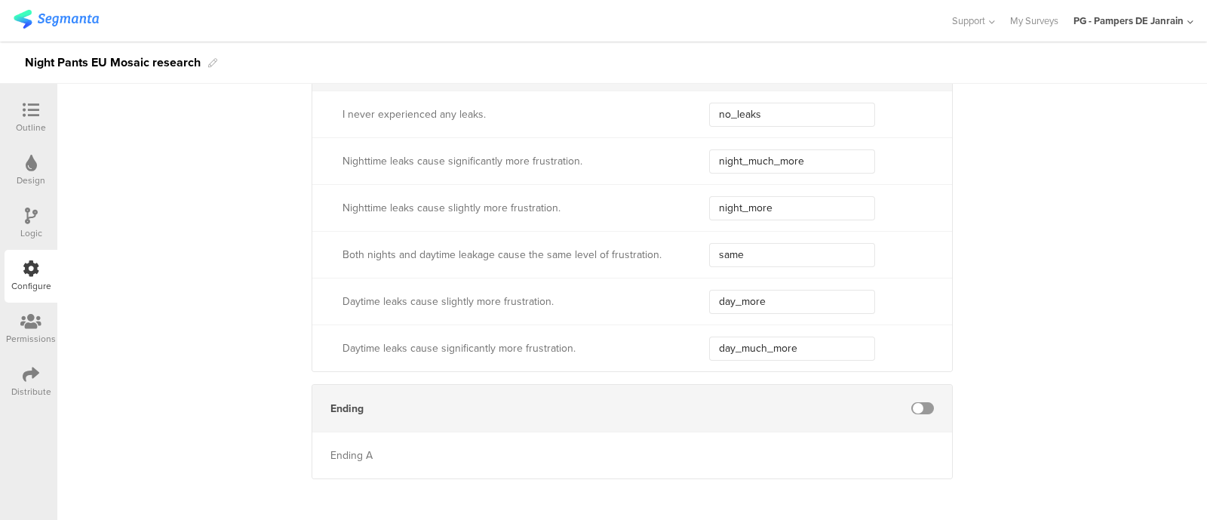
click at [916, 402] on span at bounding box center [922, 408] width 23 height 12
click at [756, 398] on input "text" at bounding box center [792, 408] width 166 height 24
type input "ending_a"
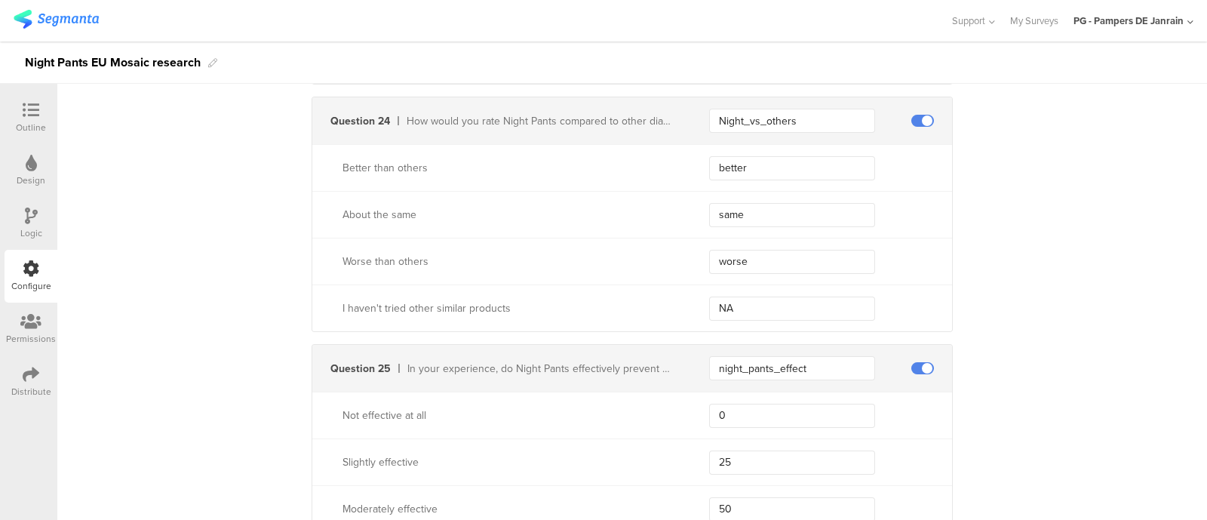
scroll to position [5452, 0]
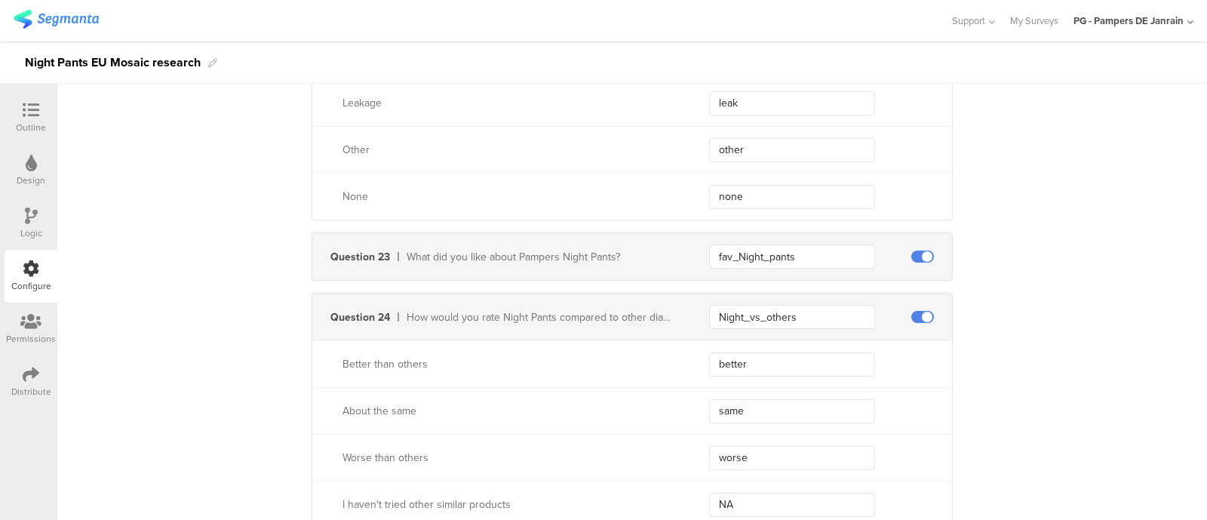
click at [69, 20] on img at bounding box center [56, 19] width 85 height 19
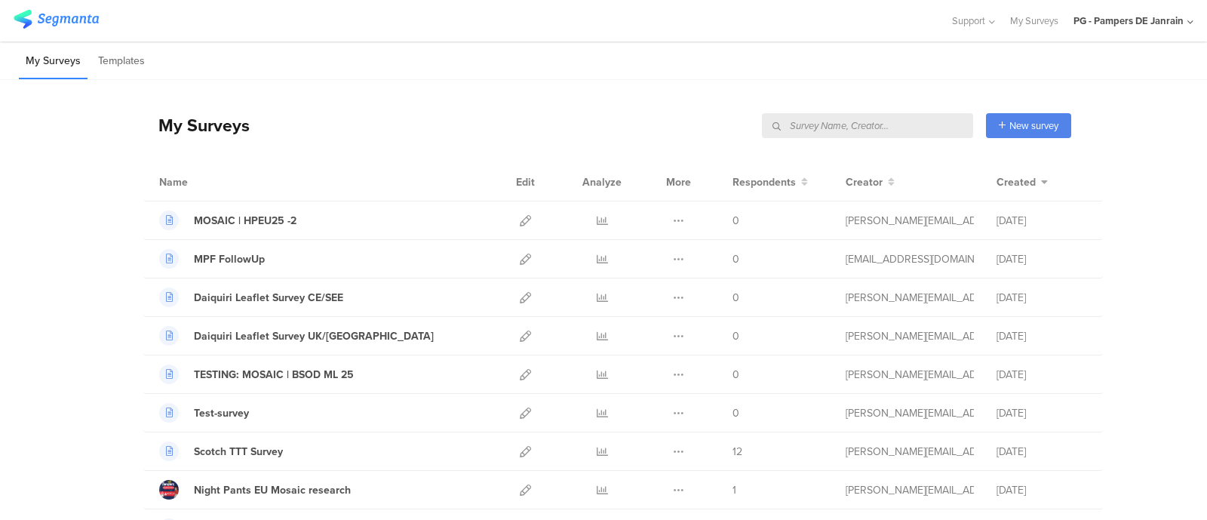
click at [918, 128] on input "text" at bounding box center [867, 125] width 211 height 25
type input "scotch"
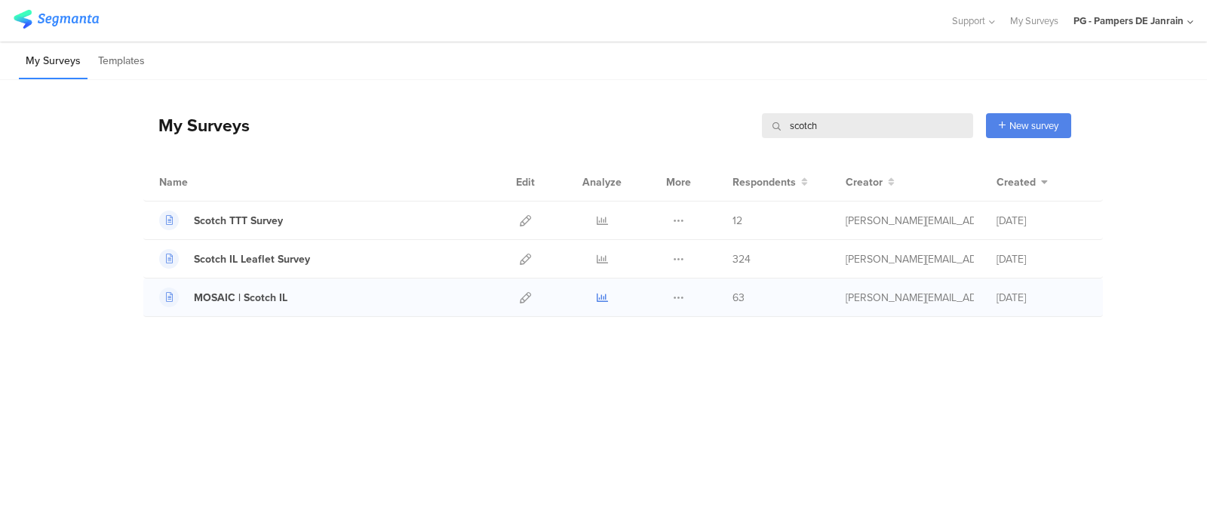
click at [603, 299] on icon at bounding box center [602, 297] width 11 height 11
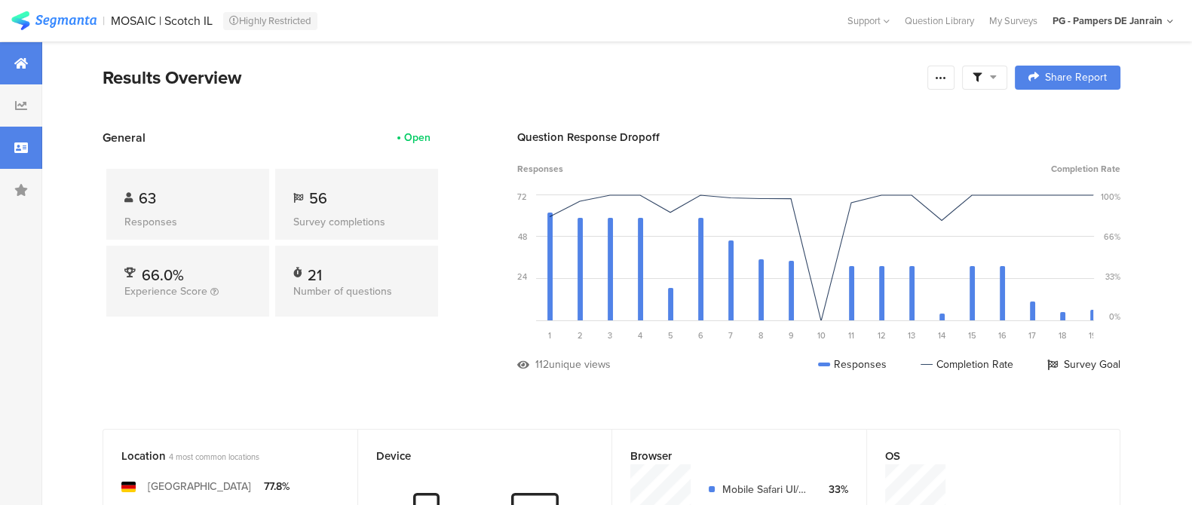
click at [38, 152] on div at bounding box center [21, 148] width 42 height 42
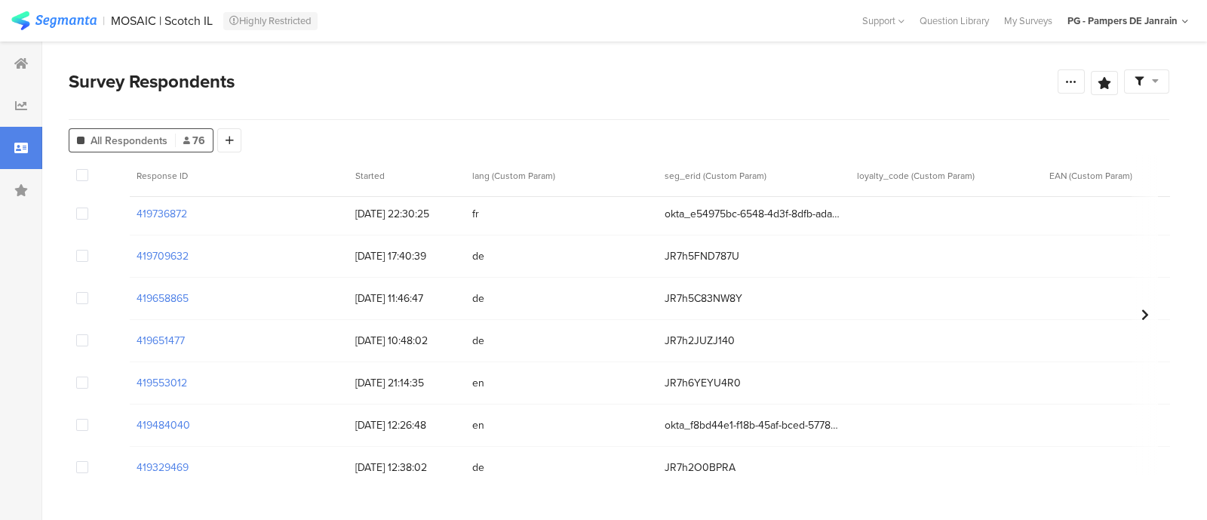
scroll to position [5, 0]
click at [301, 300] on div "419658865" at bounding box center [238, 297] width 219 height 31
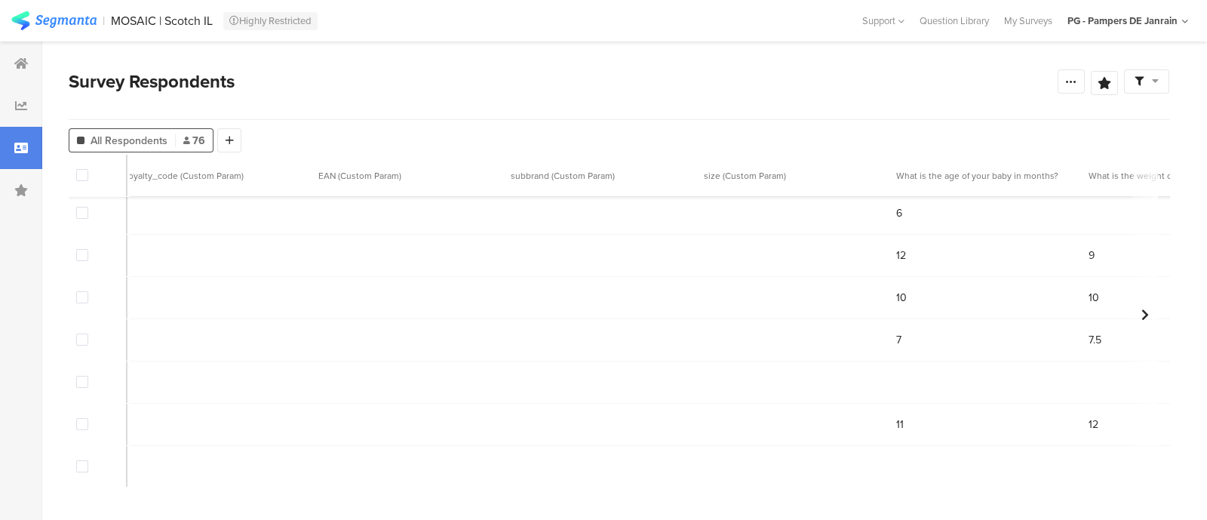
scroll to position [5, 732]
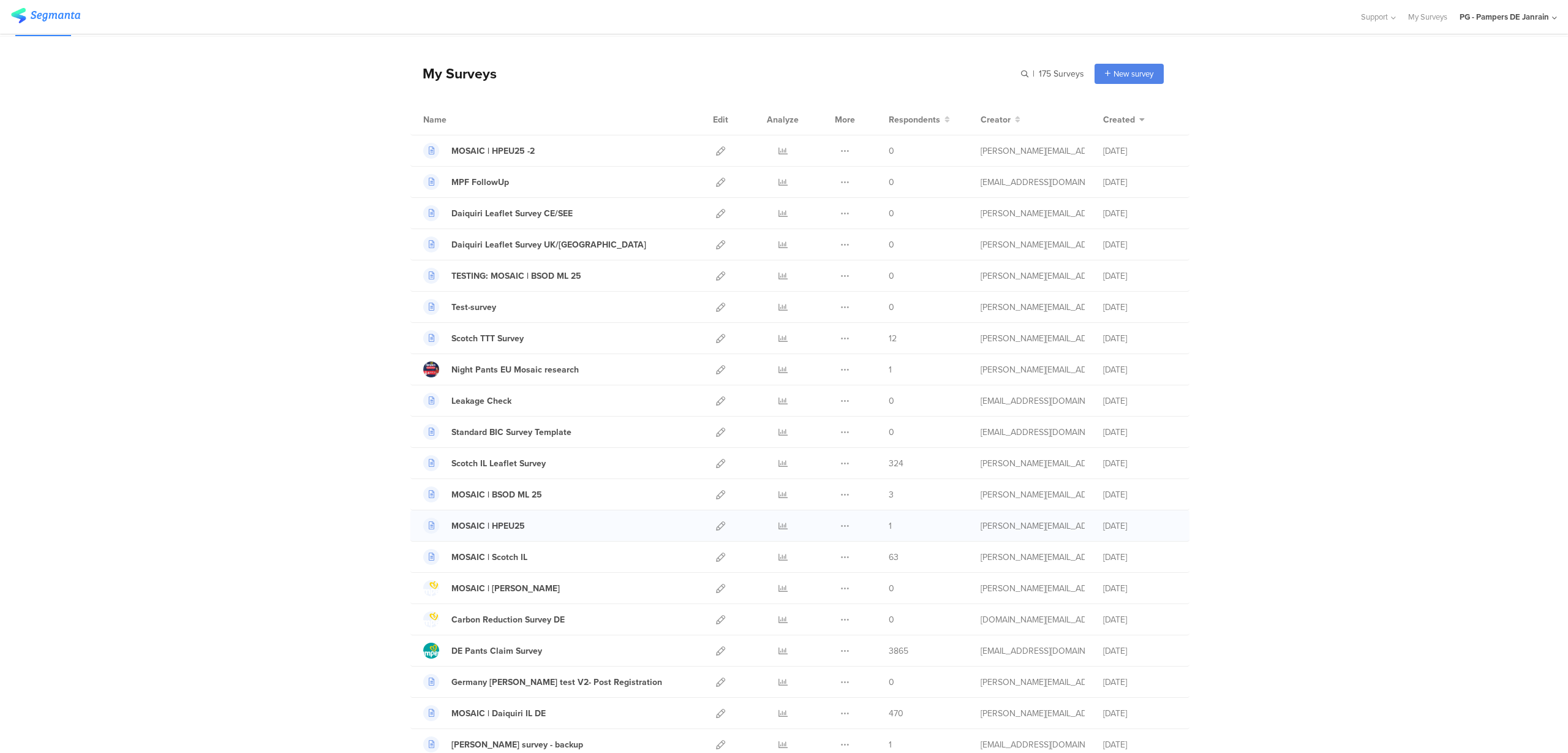
scroll to position [76, 0]
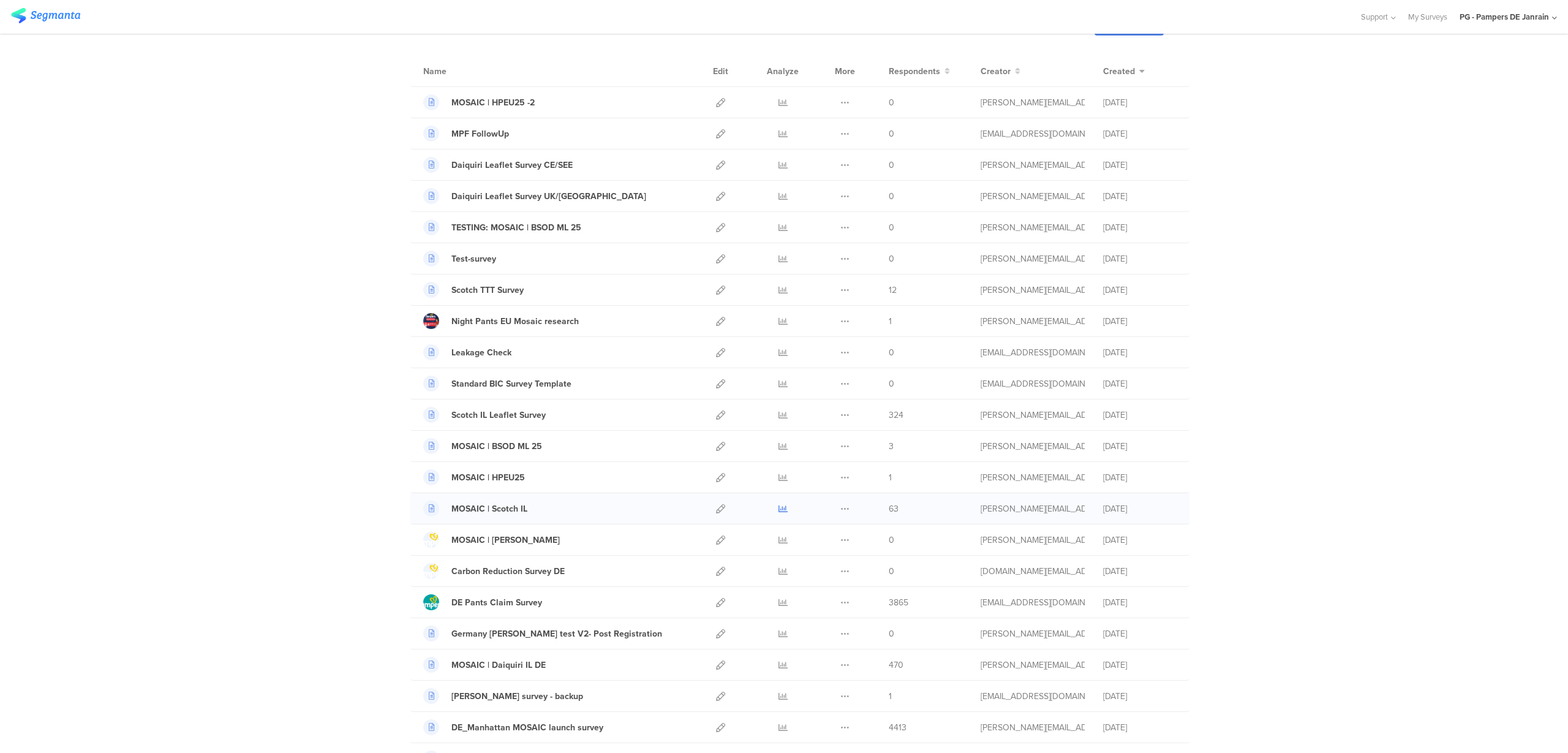
click at [779, 511] on icon at bounding box center [783, 508] width 9 height 9
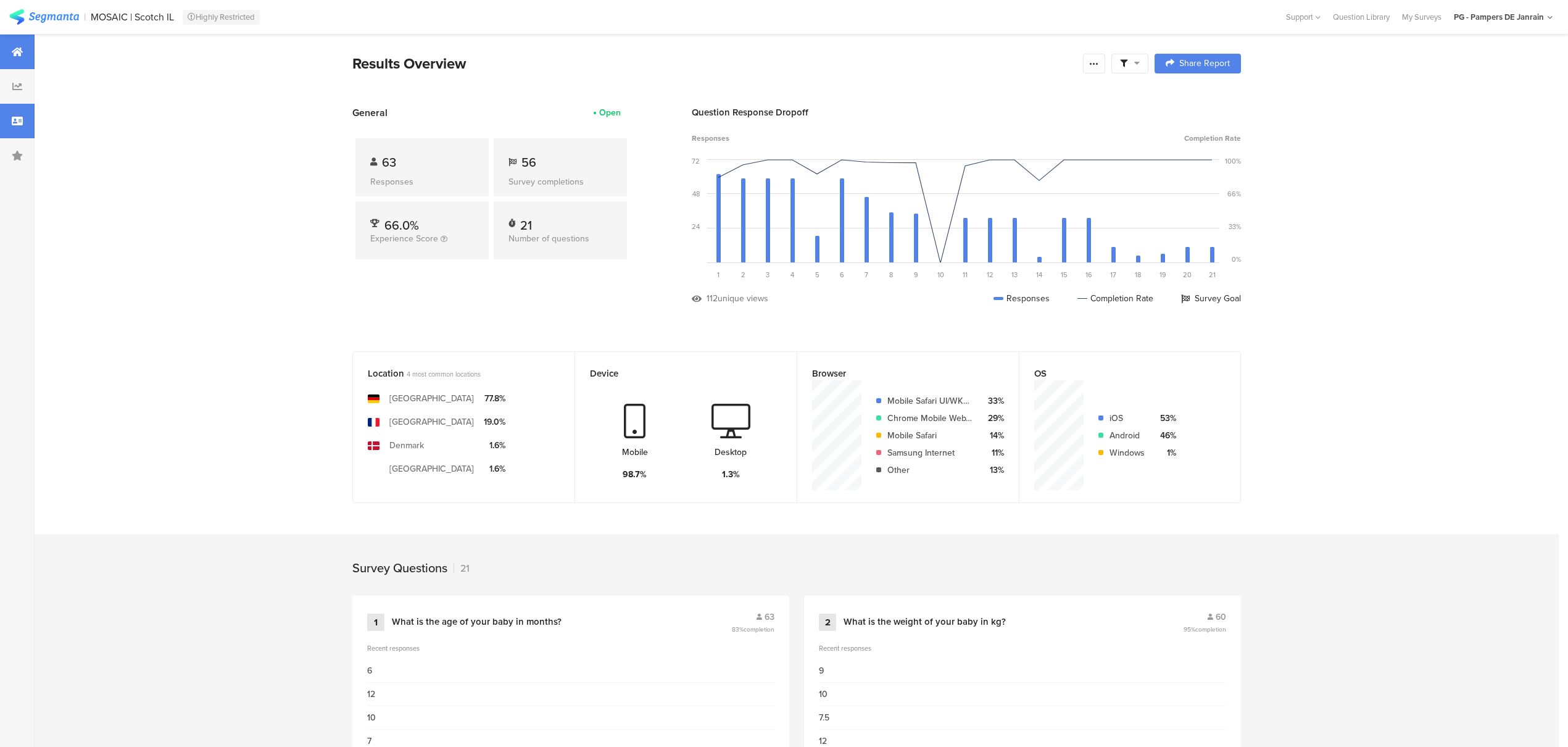
click at [17, 131] on div at bounding box center [17, 121] width 34 height 34
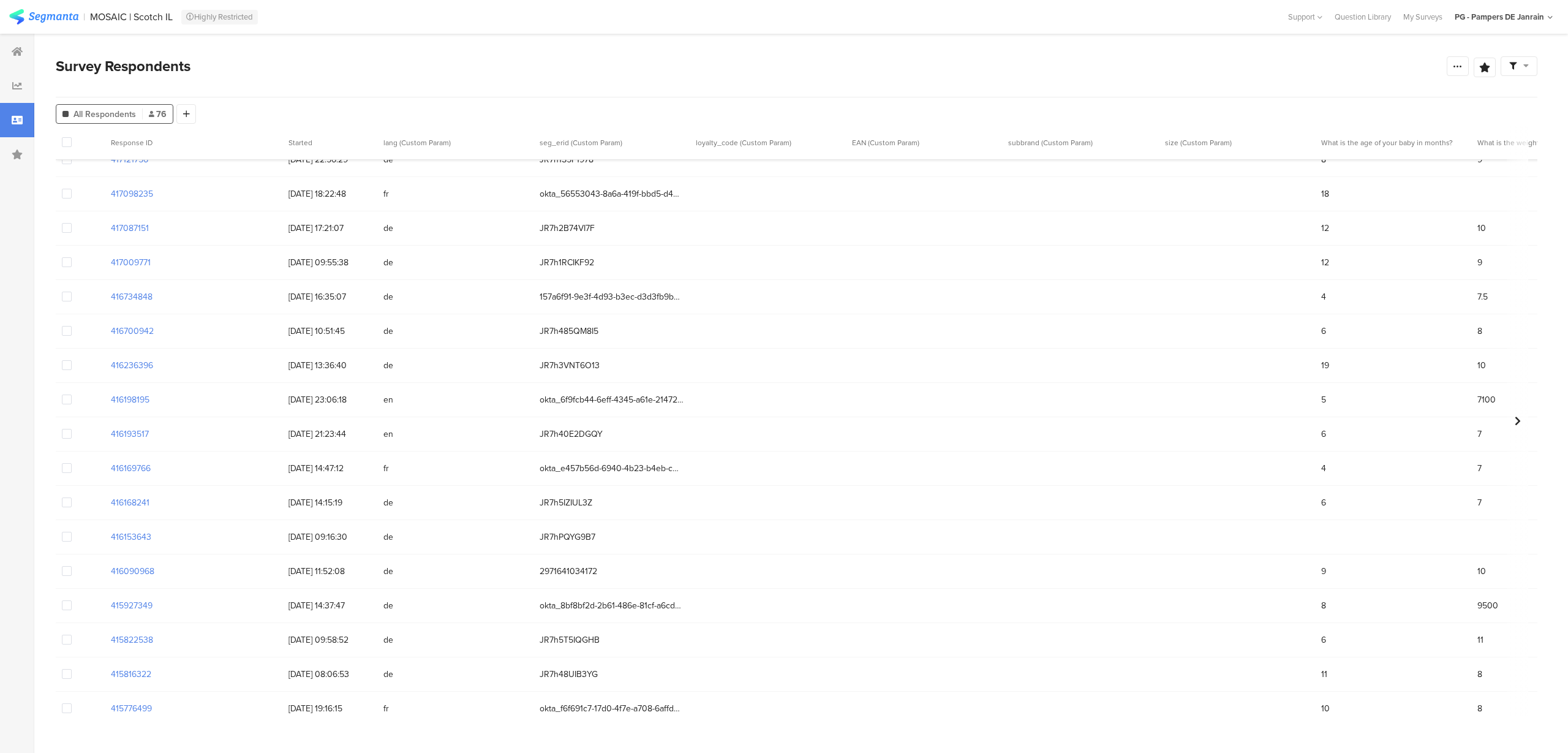
scroll to position [228, 0]
click at [50, 19] on img at bounding box center [43, 16] width 69 height 15
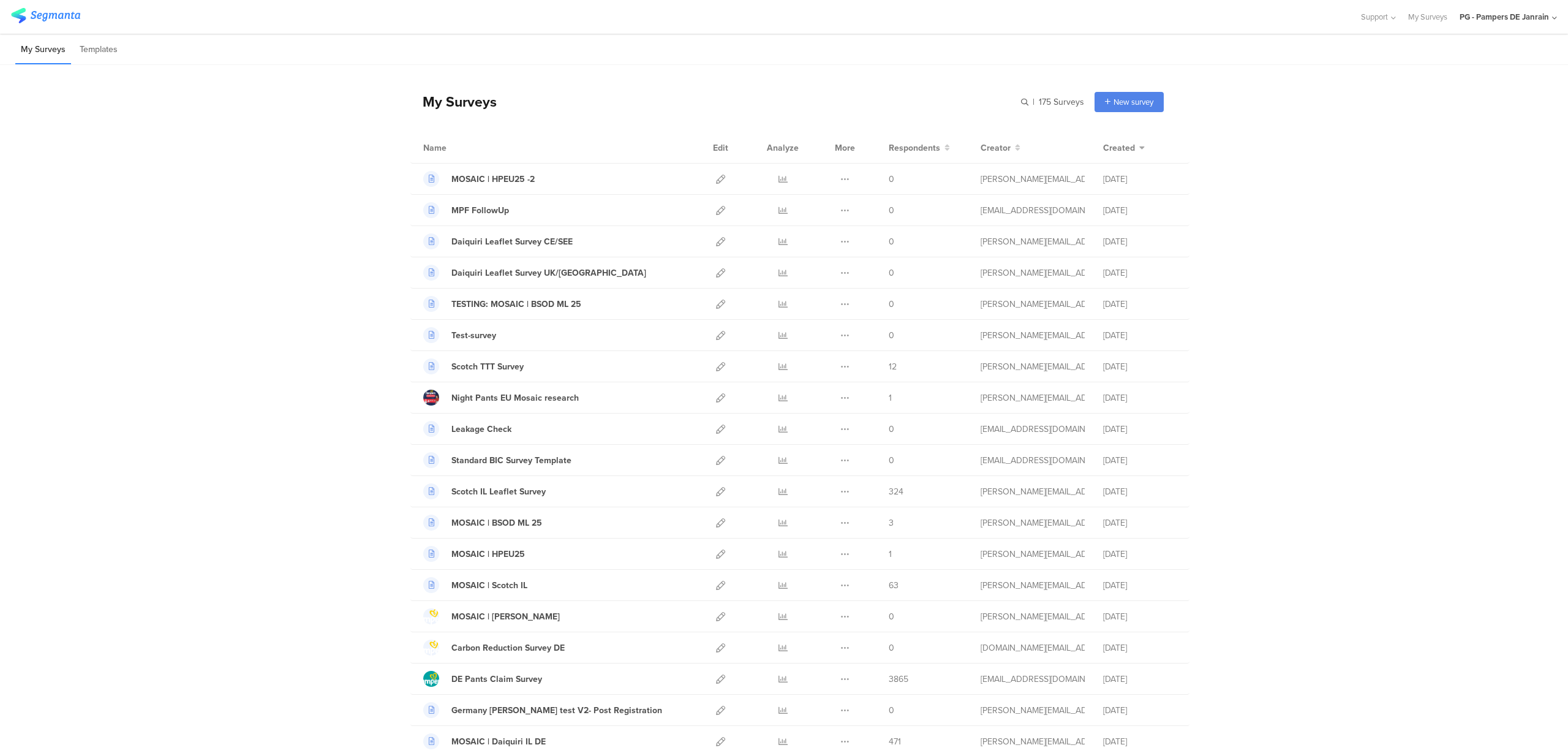
click at [1531, 21] on div "PG - Pampers DE Janrain" at bounding box center [1504, 17] width 89 height 11
click at [1471, 79] on span "PG - Pampers PL Janrain" at bounding box center [1457, 79] width 85 height 11
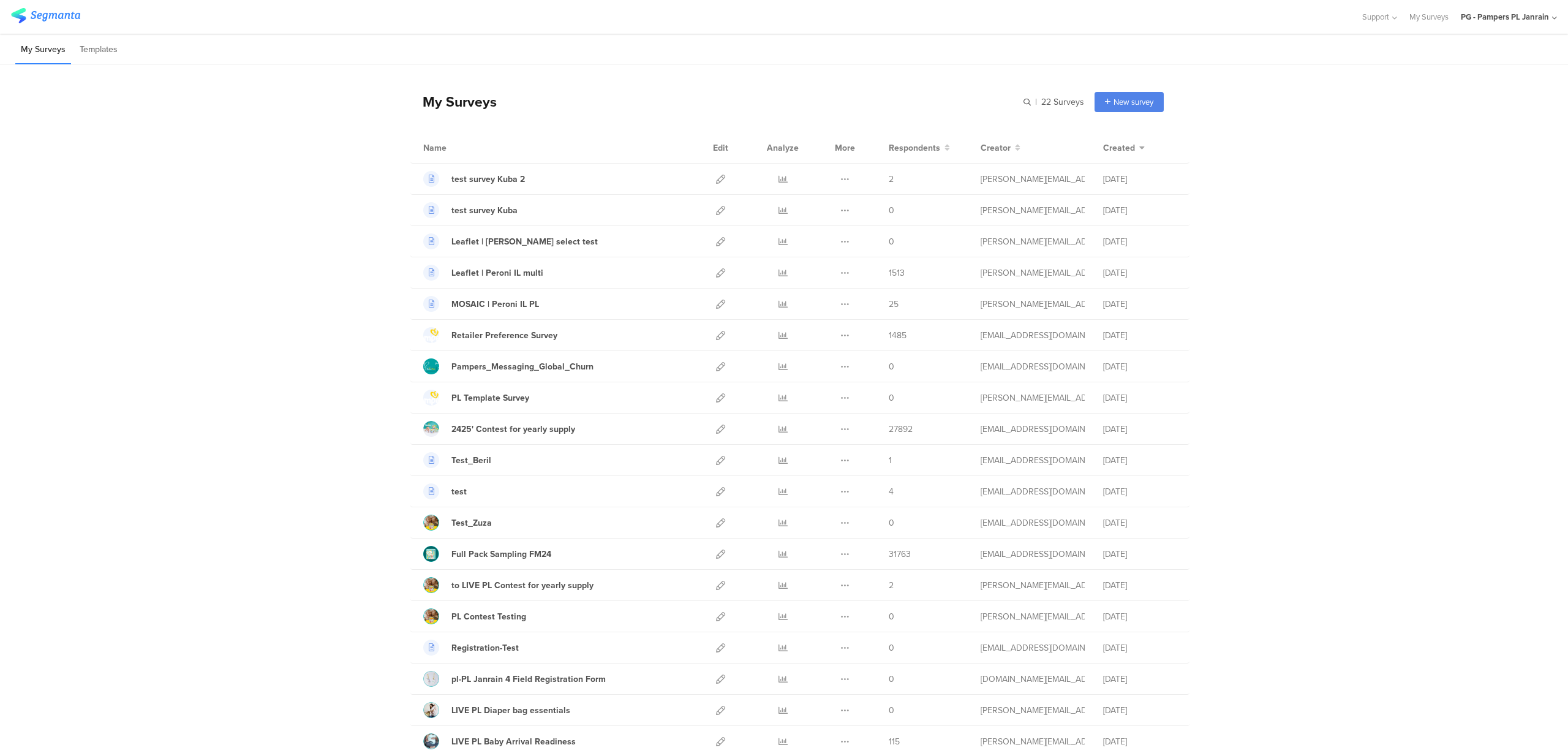
click at [1546, 19] on div "PG - Pampers PL Janrain" at bounding box center [1505, 17] width 89 height 11
click at [1447, 157] on span "PG - Pampers RO" at bounding box center [1445, 158] width 60 height 11
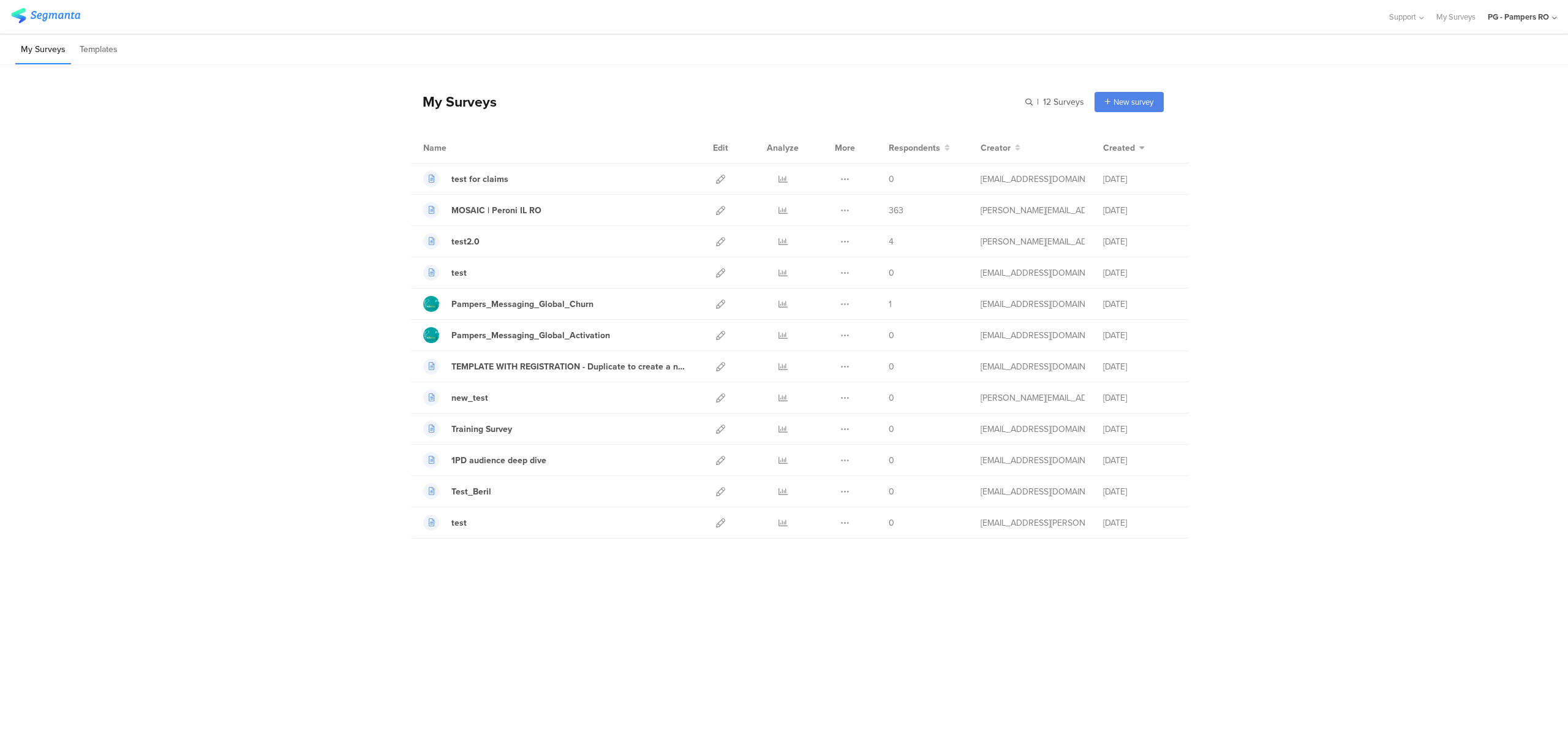
click at [1503, 11] on div "PG - Pampers RO" at bounding box center [1518, 17] width 61 height 11
click at [1461, 80] on span "PG - Pampers PL Janrain" at bounding box center [1457, 79] width 85 height 11
